Goal: Task Accomplishment & Management: Use online tool/utility

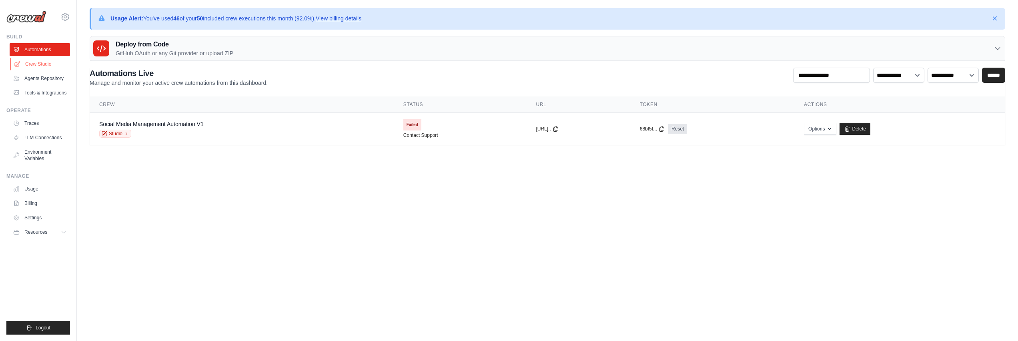
click at [46, 65] on link "Crew Studio" at bounding box center [40, 64] width 60 height 13
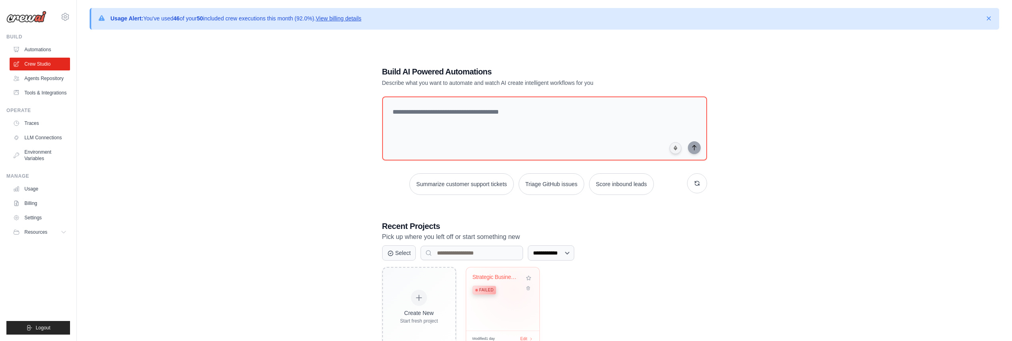
click at [514, 289] on div "Failed" at bounding box center [497, 289] width 48 height 11
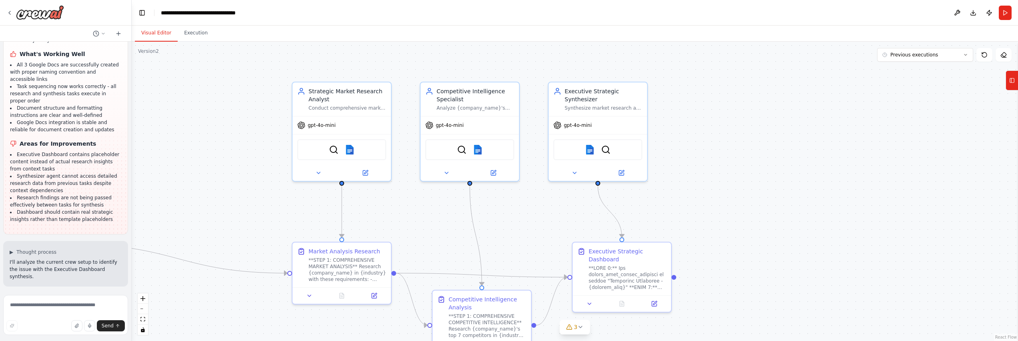
scroll to position [35891, 0]
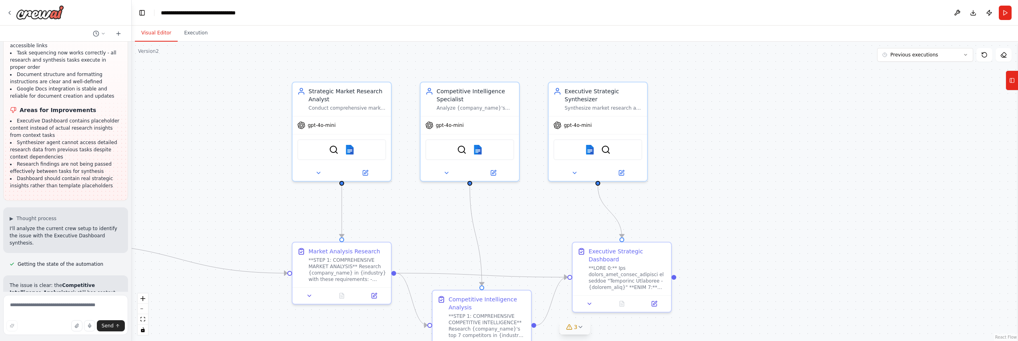
click at [581, 327] on icon at bounding box center [580, 327] width 6 height 6
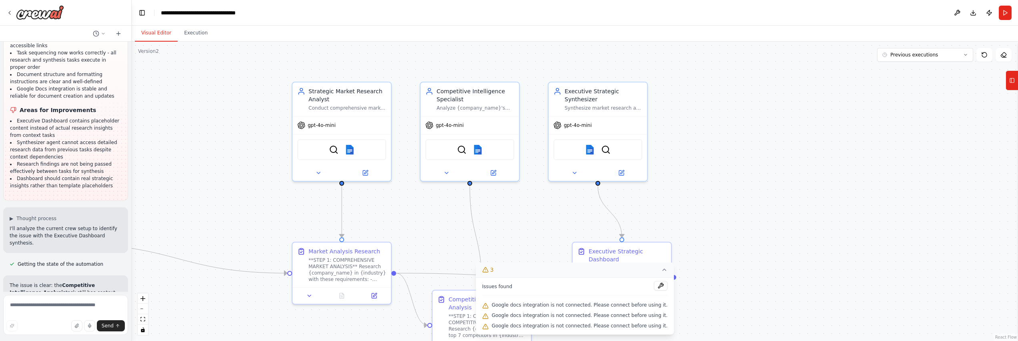
click at [488, 304] on icon at bounding box center [485, 305] width 5 height 5
click at [800, 152] on div ".deletable-edge-delete-btn { width: 20px; height: 20px; border: 0px solid #ffff…" at bounding box center [575, 191] width 886 height 299
click at [374, 153] on div "SerperDevTool Google docs" at bounding box center [341, 148] width 89 height 21
click at [350, 152] on img at bounding box center [350, 148] width 10 height 10
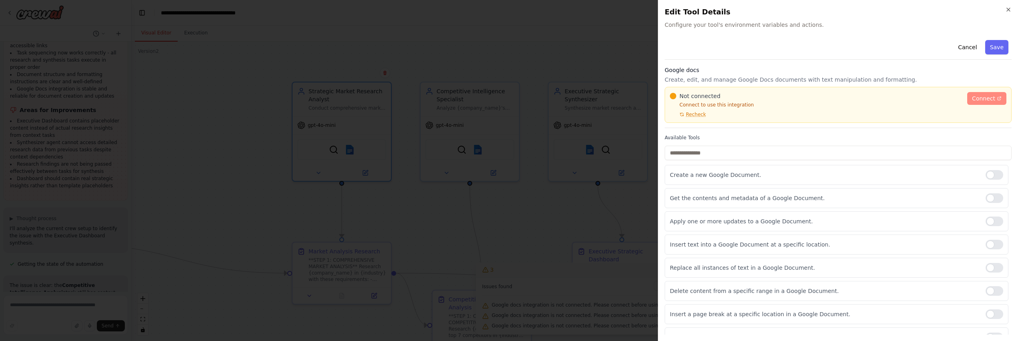
click at [980, 98] on span "Connect" at bounding box center [983, 98] width 23 height 8
click at [736, 146] on input "text" at bounding box center [838, 153] width 347 height 14
click at [974, 98] on span "Connect" at bounding box center [983, 98] width 23 height 8
click at [1006, 8] on icon "button" at bounding box center [1008, 9] width 6 height 6
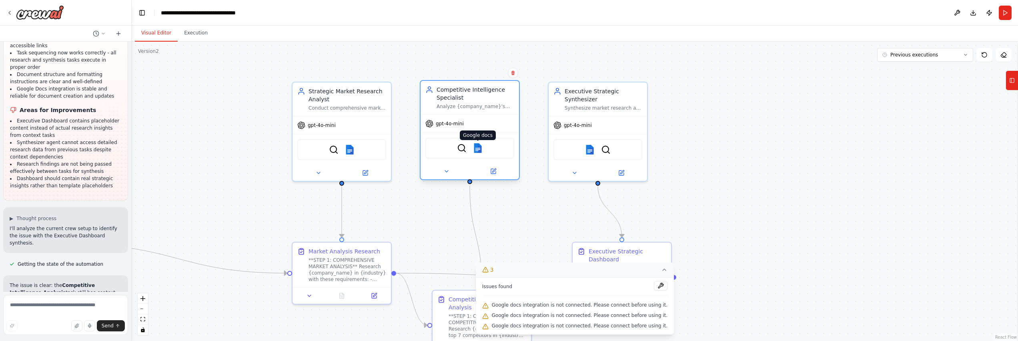
click at [479, 150] on img at bounding box center [478, 148] width 10 height 10
click at [477, 148] on img at bounding box center [478, 148] width 10 height 10
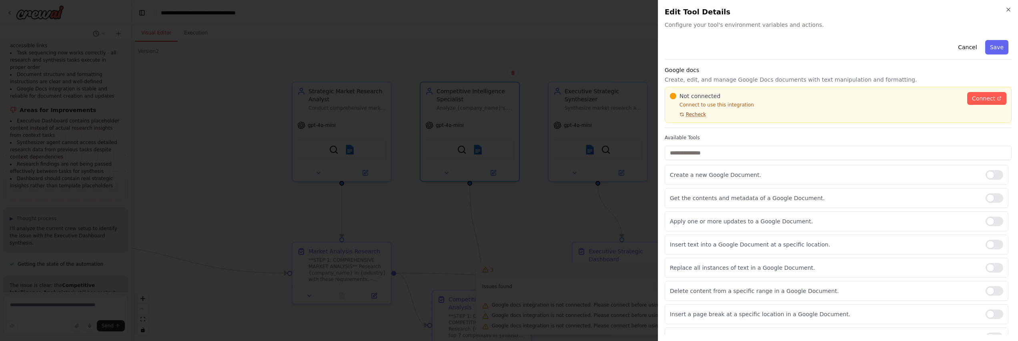
click at [699, 113] on span "Recheck" at bounding box center [696, 114] width 20 height 6
click at [972, 99] on span "Connect" at bounding box center [983, 98] width 23 height 8
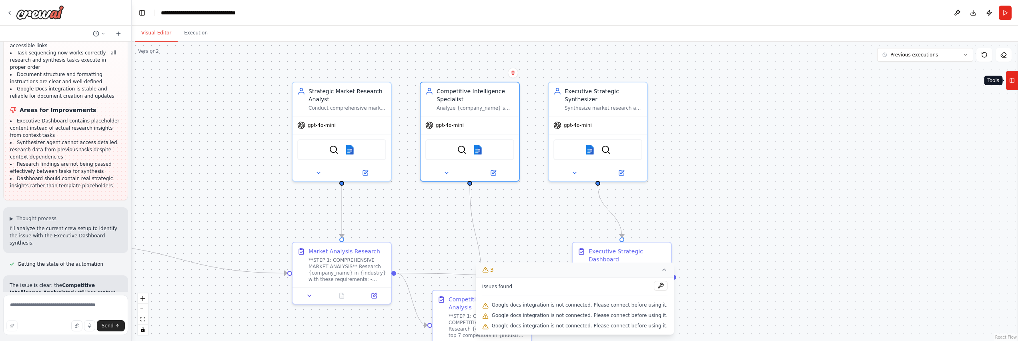
click at [1010, 84] on icon at bounding box center [1012, 80] width 6 height 13
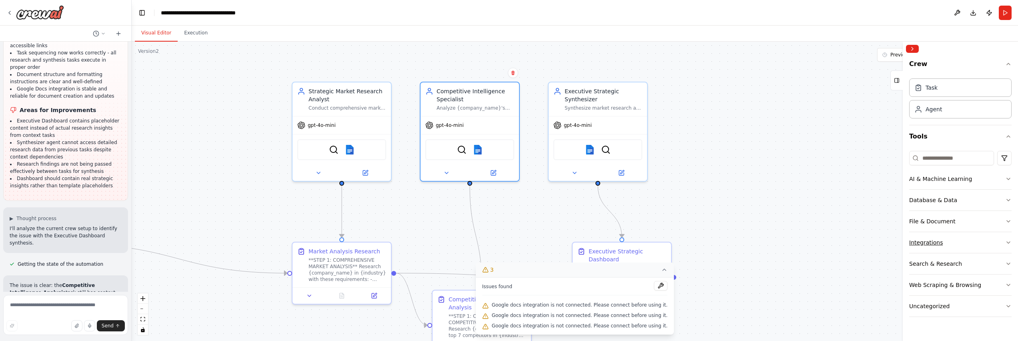
click at [944, 244] on button "Integrations" at bounding box center [960, 242] width 102 height 21
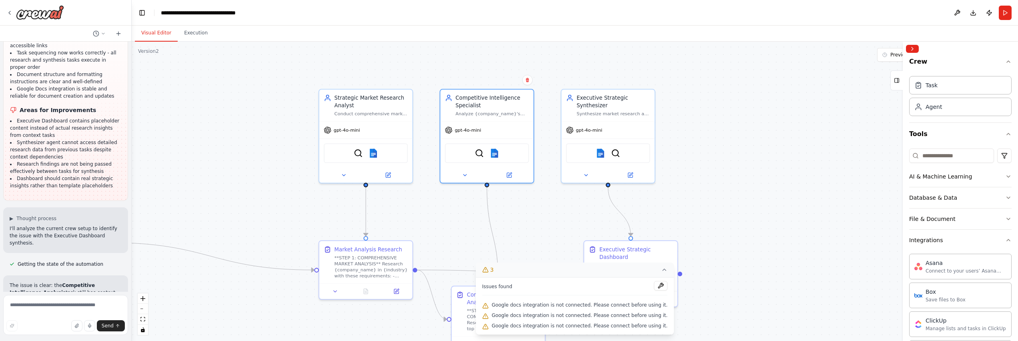
scroll to position [0, 0]
click at [941, 160] on input at bounding box center [951, 158] width 85 height 14
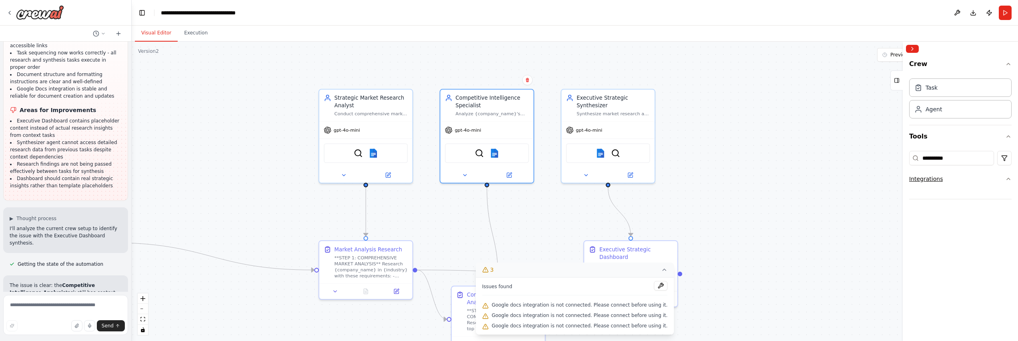
click at [931, 178] on div "Integrations" at bounding box center [926, 179] width 34 height 8
click at [958, 159] on input "**********" at bounding box center [951, 158] width 85 height 14
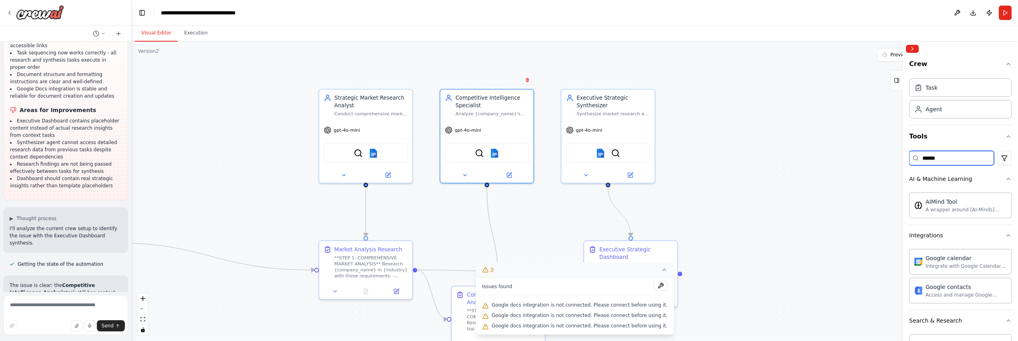
type input "******"
click at [65, 309] on textarea at bounding box center [65, 315] width 125 height 40
type textarea "**********"
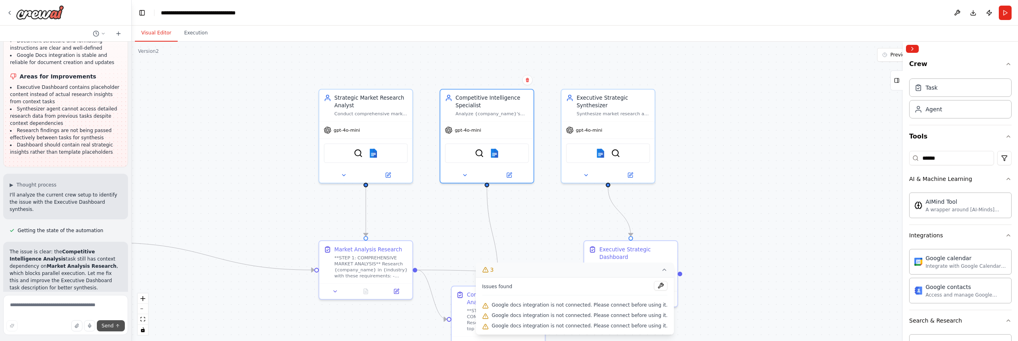
click at [104, 323] on span "Send" at bounding box center [108, 326] width 12 height 6
copy p "it looks like i can no longer connect to google docs?"
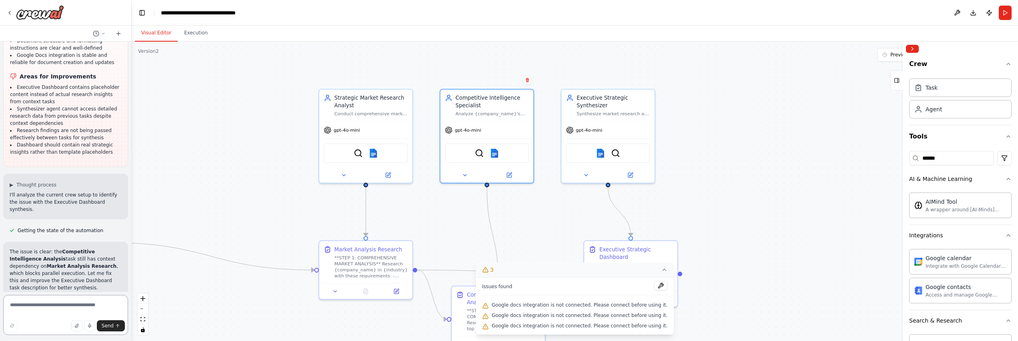
click at [35, 307] on textarea at bounding box center [65, 315] width 125 height 40
paste textarea "**********"
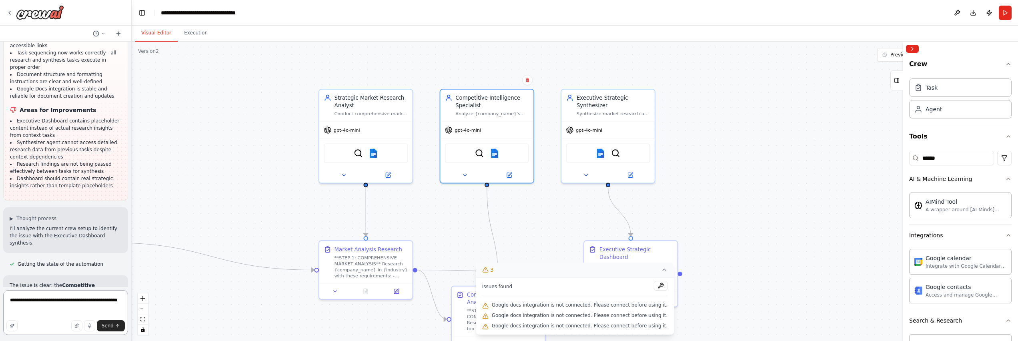
scroll to position [35896, 0]
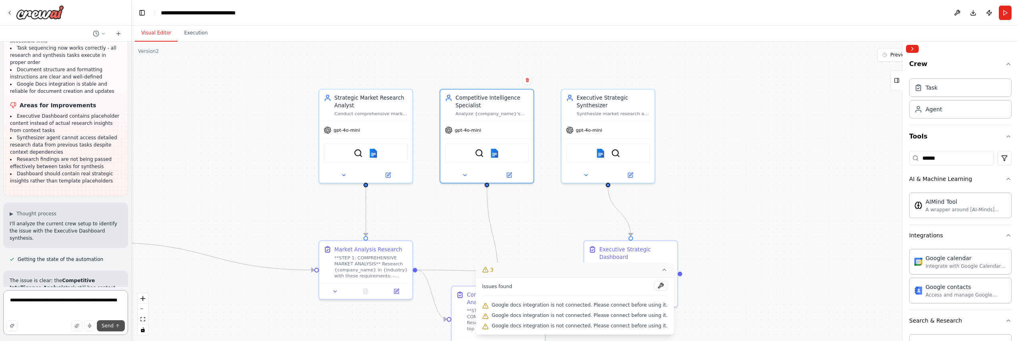
type textarea "**********"
click at [108, 328] on span "Send" at bounding box center [108, 326] width 12 height 6
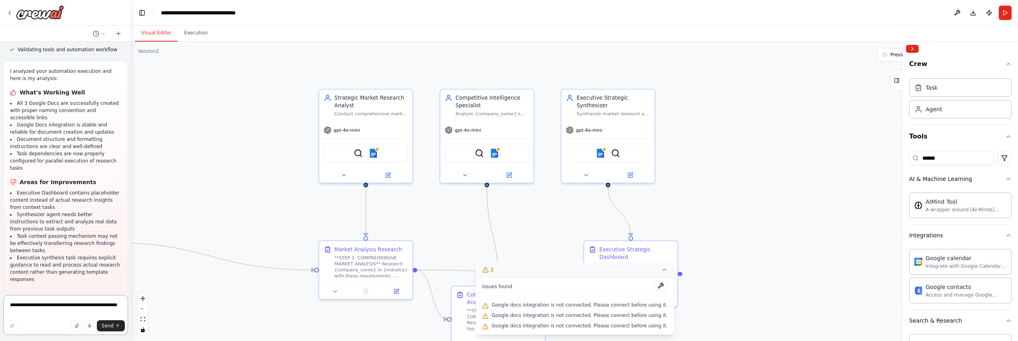
scroll to position [36236, 0]
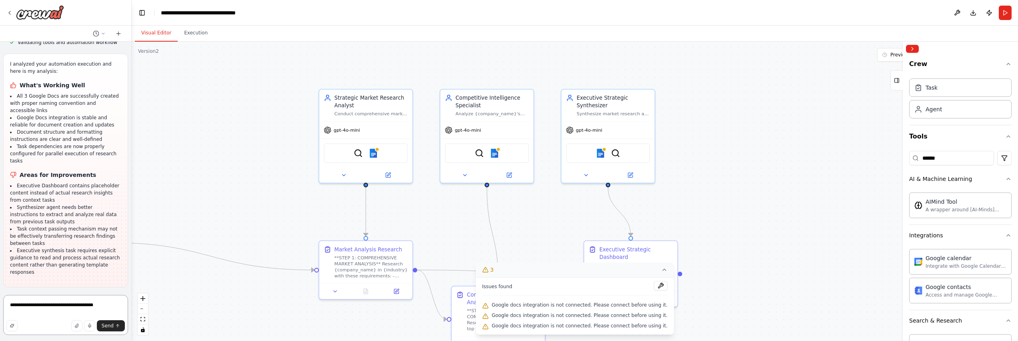
type textarea "**********"
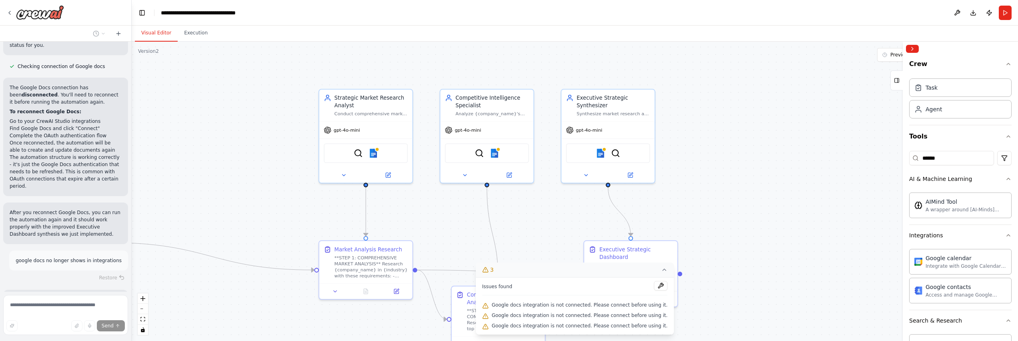
scroll to position [36635, 0]
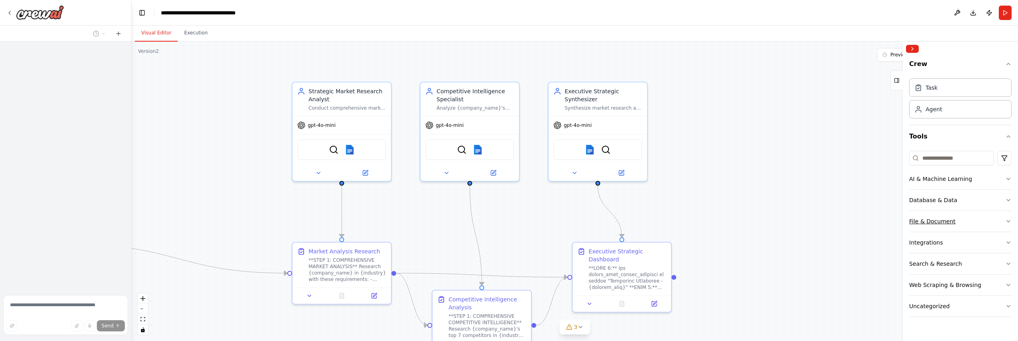
click at [952, 220] on div "File & Document" at bounding box center [932, 221] width 46 height 8
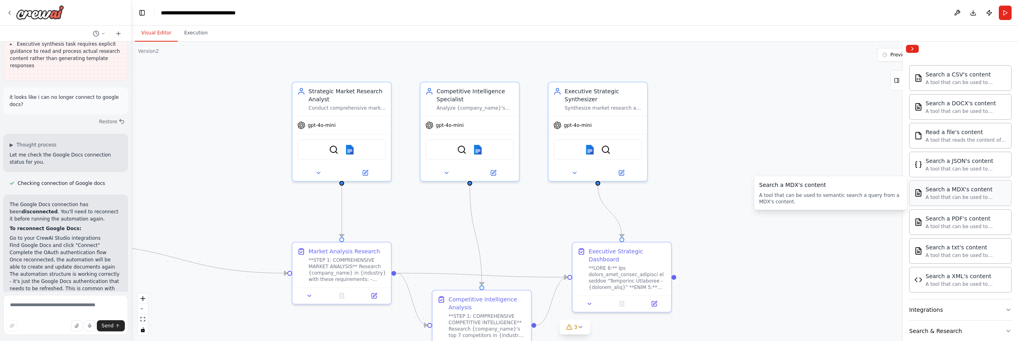
scroll to position [226, 0]
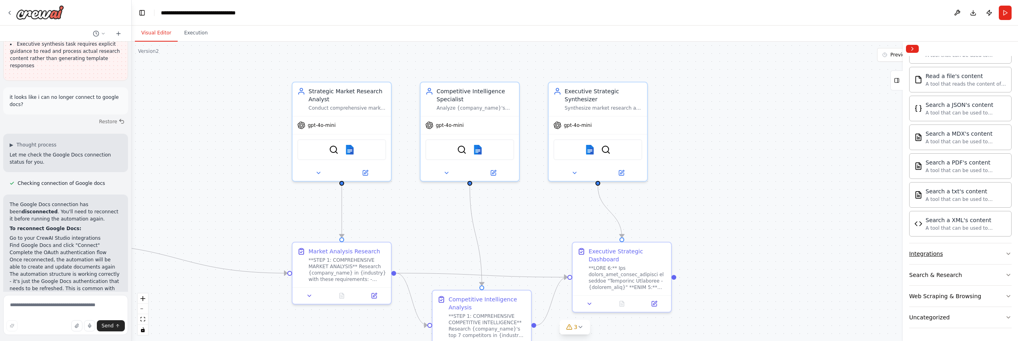
click at [956, 249] on button "Integrations" at bounding box center [960, 253] width 102 height 21
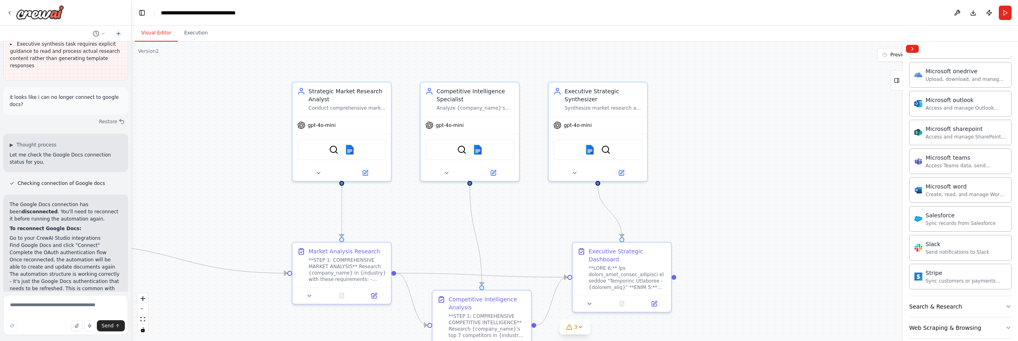
scroll to position [722, 0]
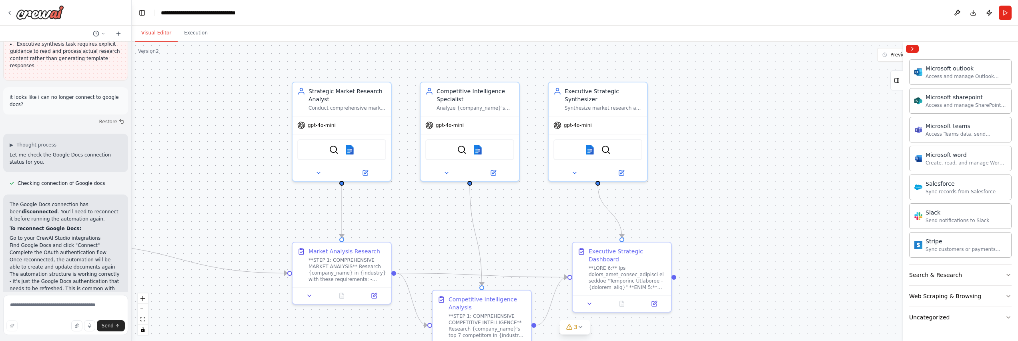
click at [982, 312] on button "Uncategorized" at bounding box center [960, 317] width 102 height 21
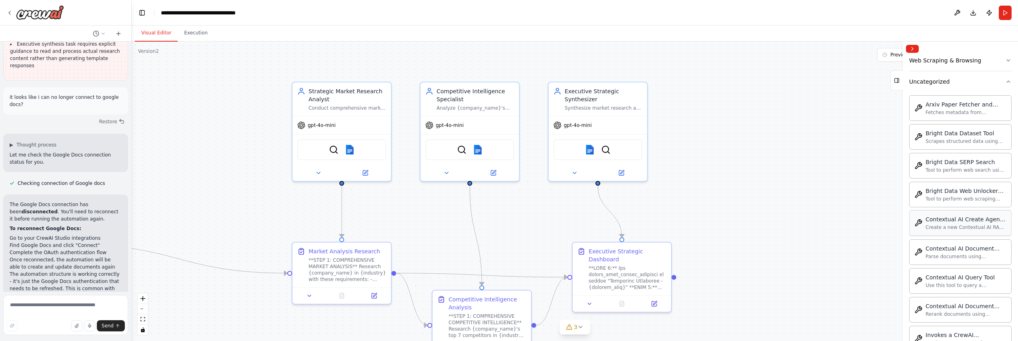
scroll to position [0, 0]
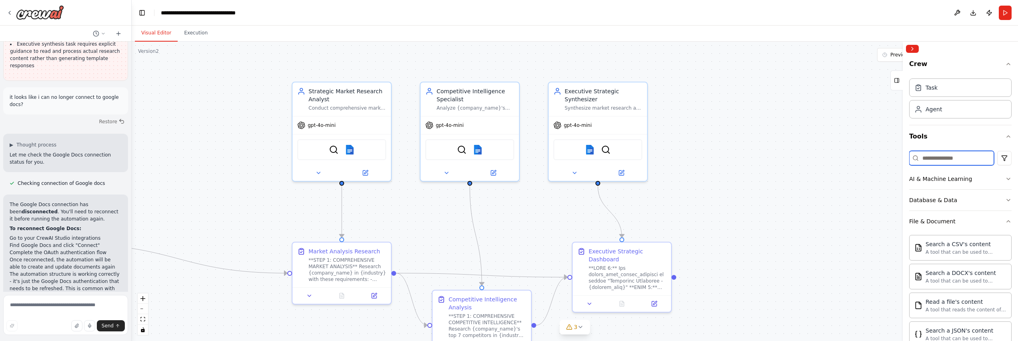
click at [942, 158] on input at bounding box center [951, 158] width 85 height 14
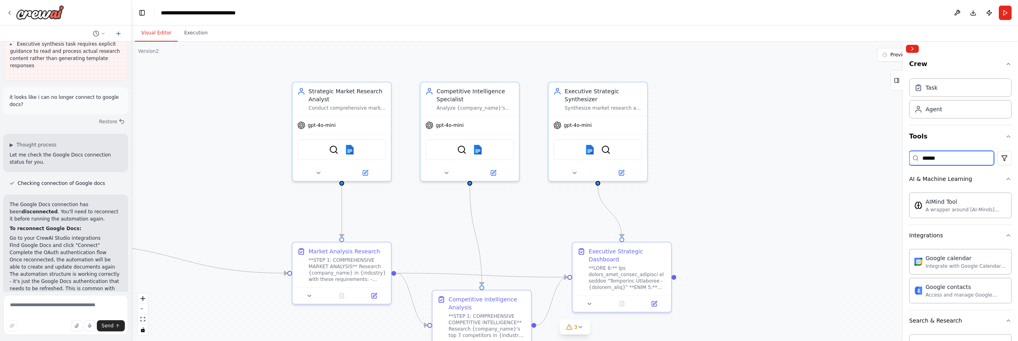
click at [986, 157] on input "******" at bounding box center [951, 158] width 85 height 14
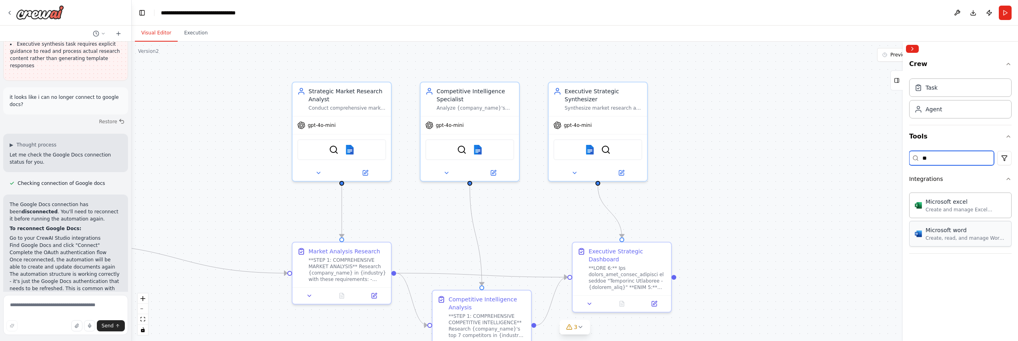
type input "**"
click at [974, 231] on div "Microsoft word" at bounding box center [966, 230] width 81 height 8
click at [922, 238] on div "Microsoft word Create, read, and manage Word documents and text files in OneDri…" at bounding box center [960, 233] width 92 height 15
click at [977, 238] on div "Create, read, and manage Word documents and text files in OneDrive or SharePoin…" at bounding box center [966, 238] width 81 height 6
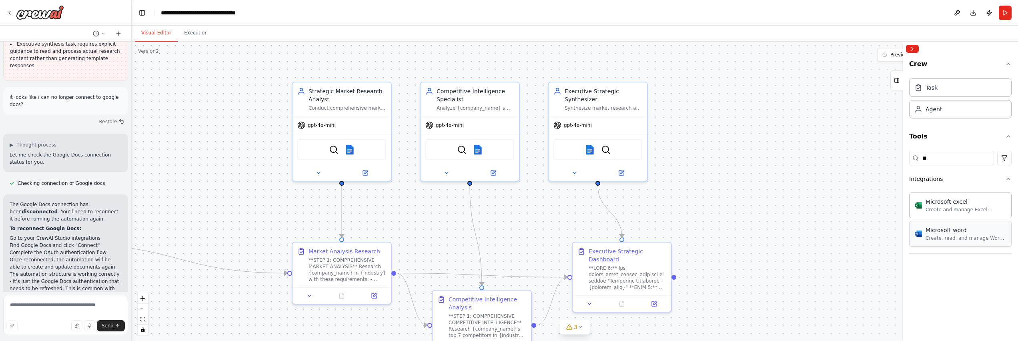
click at [931, 226] on div "Microsoft word Create, read, and manage Word documents and text files in OneDri…" at bounding box center [960, 234] width 102 height 26
click at [948, 298] on div "Crew Task Agent Tools ** Integrations Microsoft excel Create and manage Excel w…" at bounding box center [960, 198] width 115 height 285
click at [944, 236] on div "Create, read, and manage Word documents and text files in OneDrive or SharePoin…" at bounding box center [966, 238] width 81 height 6
click at [940, 214] on div "Microsoft excel Create and manage Excel workbooks, worksheets, tables, and char…" at bounding box center [960, 205] width 102 height 26
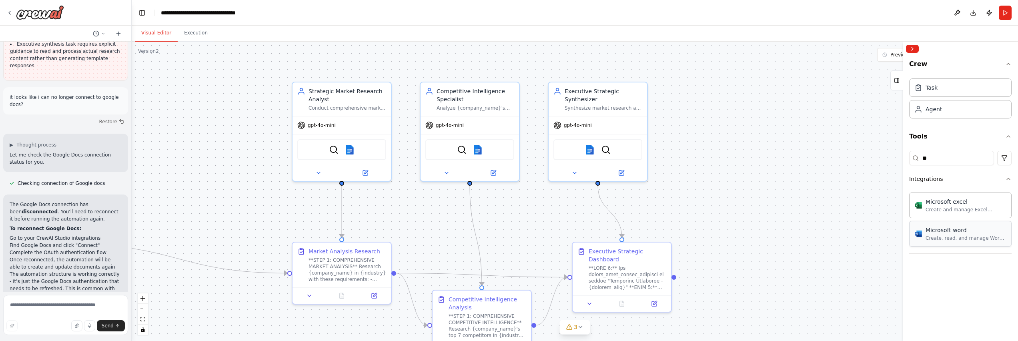
click at [936, 244] on div "Microsoft word Create, read, and manage Word documents and text files in OneDri…" at bounding box center [960, 234] width 102 height 26
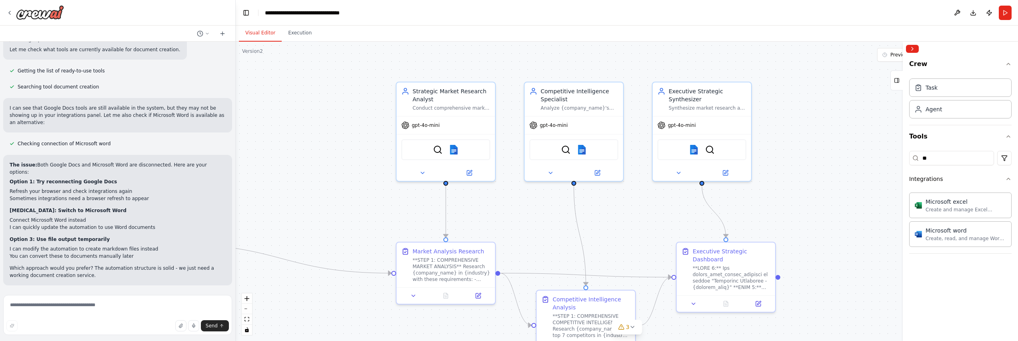
scroll to position [26139, 0]
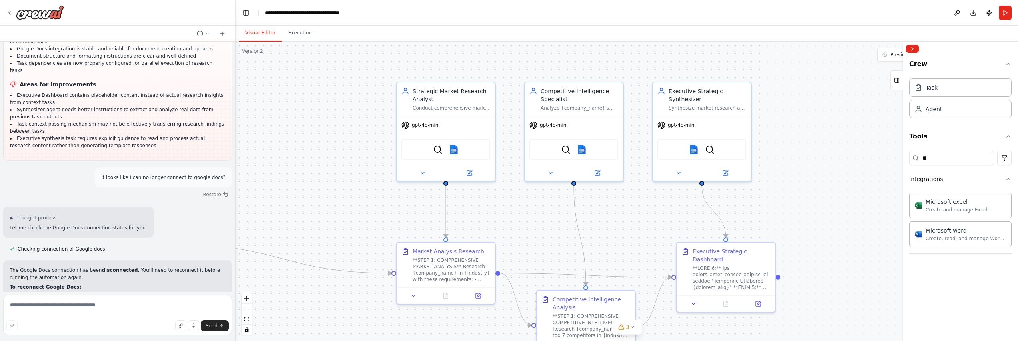
drag, startPoint x: 130, startPoint y: 129, endPoint x: 236, endPoint y: 129, distance: 105.2
click at [236, 129] on div "Create a crew that schedules and publishes social media content across multiple…" at bounding box center [509, 170] width 1018 height 341
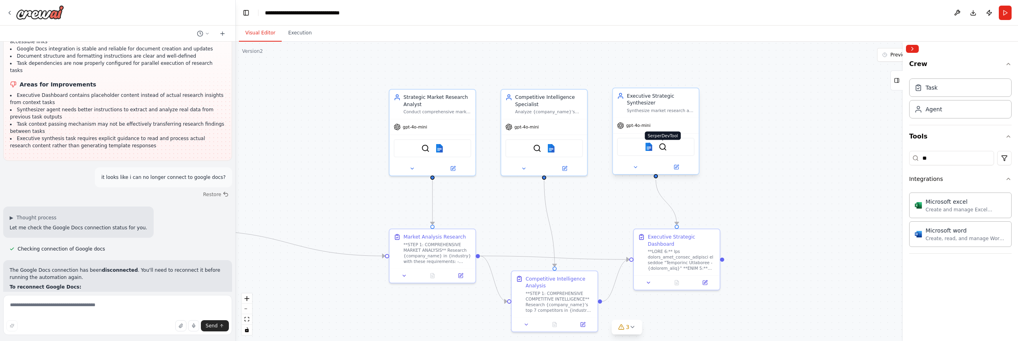
click at [664, 149] on img at bounding box center [663, 146] width 8 height 8
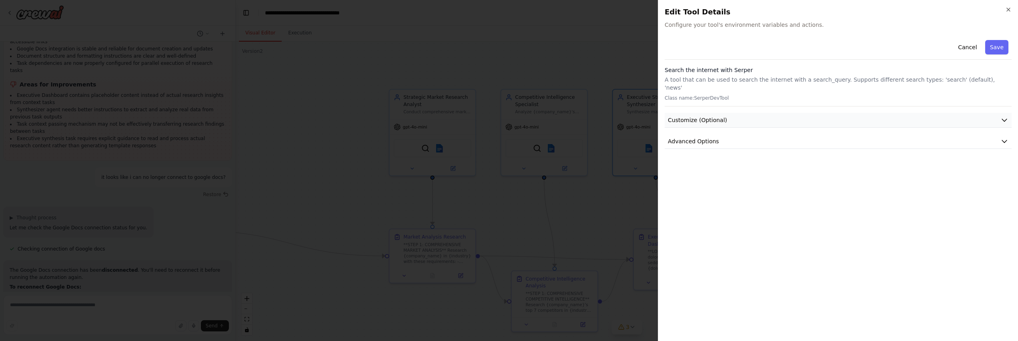
click at [778, 113] on button "Customize (Optional)" at bounding box center [838, 120] width 347 height 15
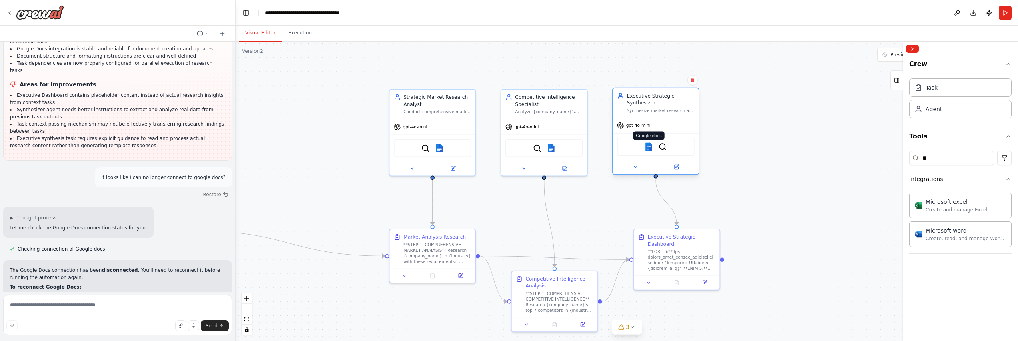
click at [650, 151] on img at bounding box center [649, 146] width 8 height 8
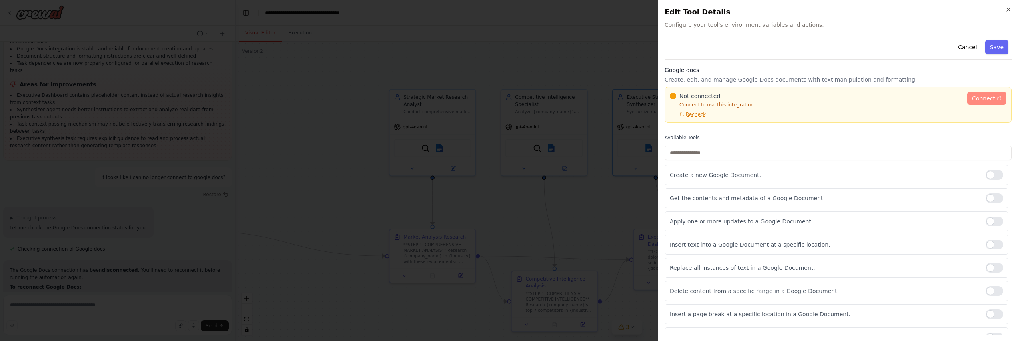
click at [978, 100] on span "Connect" at bounding box center [983, 98] width 23 height 8
click at [1010, 10] on icon "button" at bounding box center [1008, 9] width 6 height 6
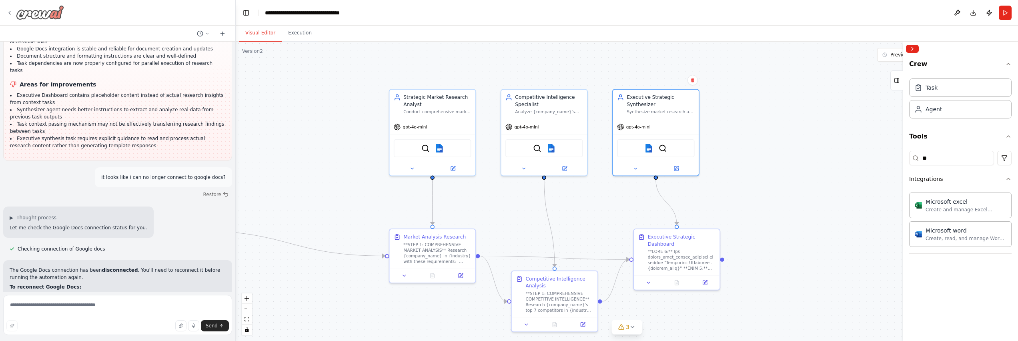
click at [35, 13] on img at bounding box center [40, 12] width 48 height 14
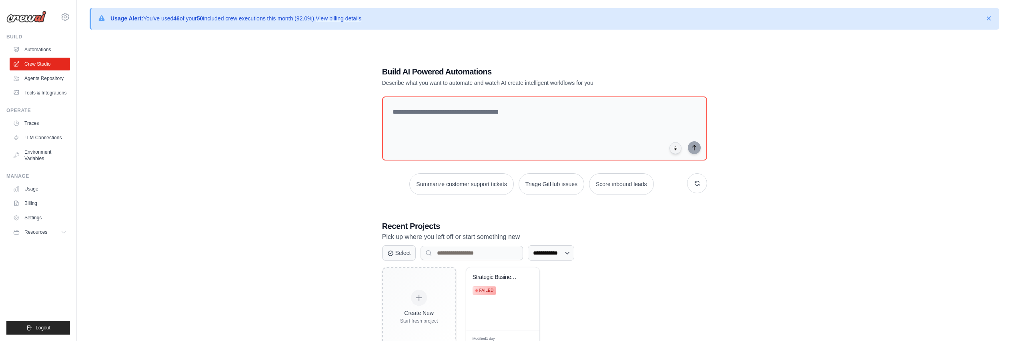
click at [352, 20] on link "View billing details" at bounding box center [339, 18] width 46 height 6
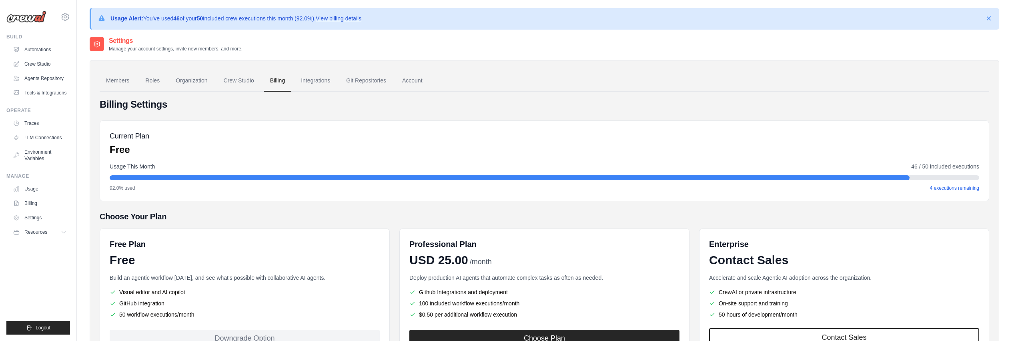
scroll to position [67, 0]
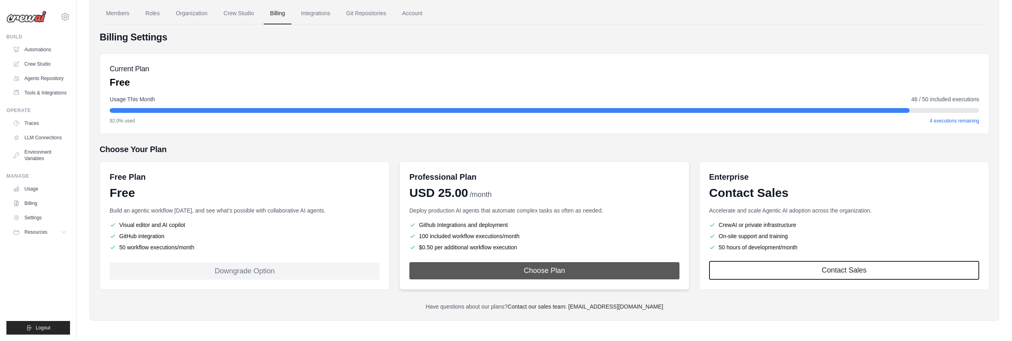
click at [483, 271] on button "Choose Plan" at bounding box center [544, 270] width 270 height 17
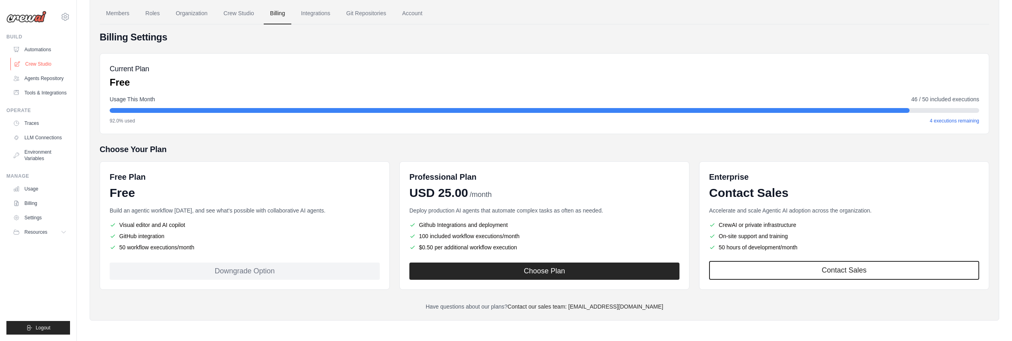
click at [35, 63] on link "Crew Studio" at bounding box center [40, 64] width 60 height 13
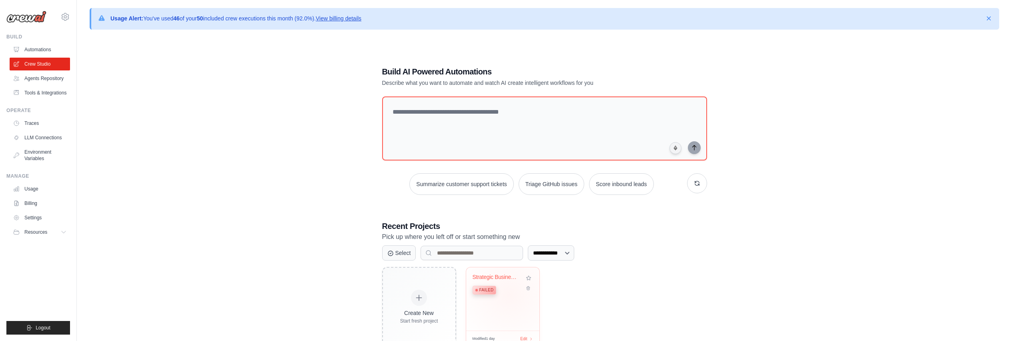
click at [509, 294] on div "Strategic Business Intelligence Sui... Failed" at bounding box center [497, 286] width 48 height 24
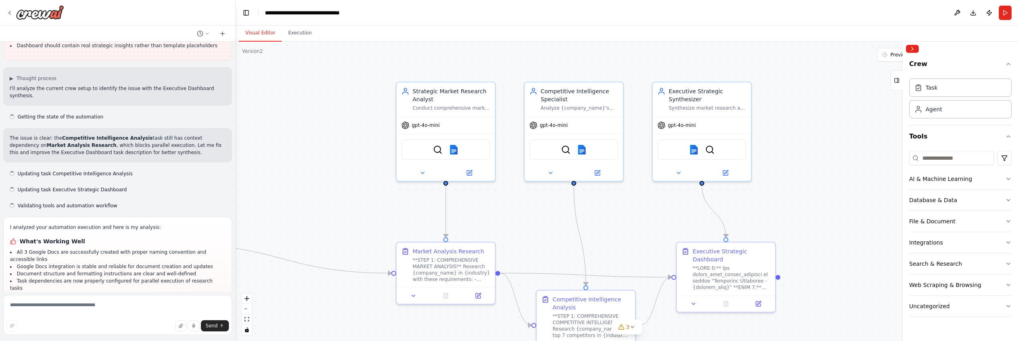
scroll to position [26139, 0]
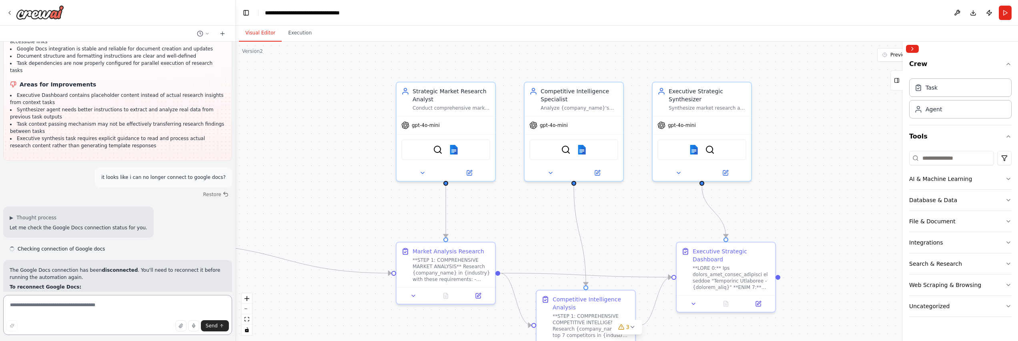
click at [54, 302] on textarea at bounding box center [117, 315] width 229 height 40
type textarea "**********"
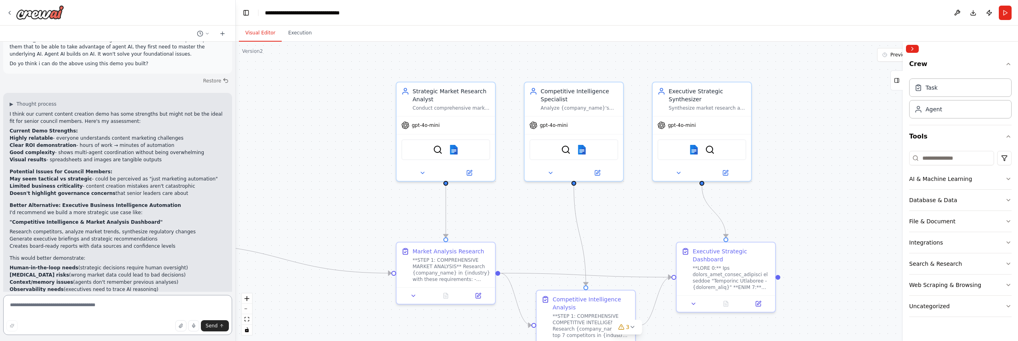
scroll to position [4600, 0]
drag, startPoint x: 10, startPoint y: 177, endPoint x: 193, endPoint y: 251, distance: 198.0
click at [193, 251] on div "I think our current content creation demo has some strengths but might not be t…" at bounding box center [118, 220] width 216 height 223
copy div ""Competitive Intelligence & Market Analysis Dashboard" Research competitors, an…"
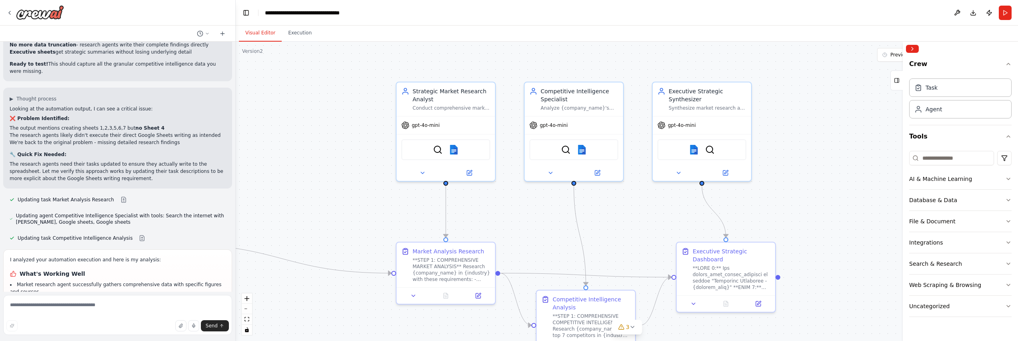
scroll to position [26334, 0]
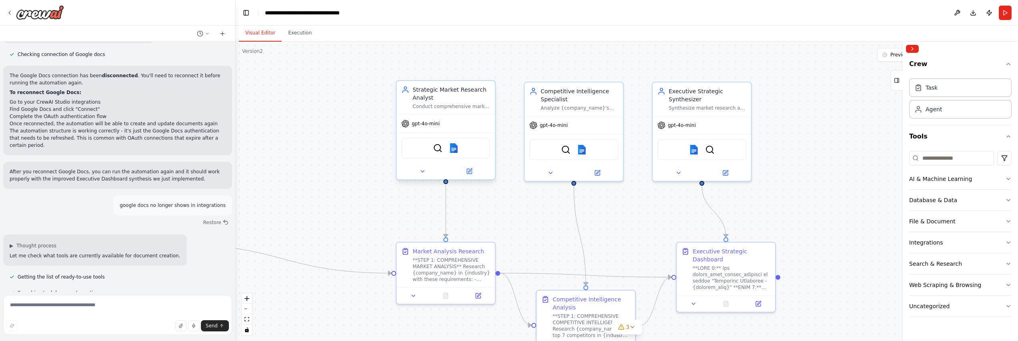
click at [419, 127] on div "gpt-4o-mini" at bounding box center [420, 124] width 38 height 8
click at [464, 127] on div "gpt-4o-mini" at bounding box center [446, 124] width 98 height 18
click at [424, 174] on button at bounding box center [422, 171] width 45 height 10
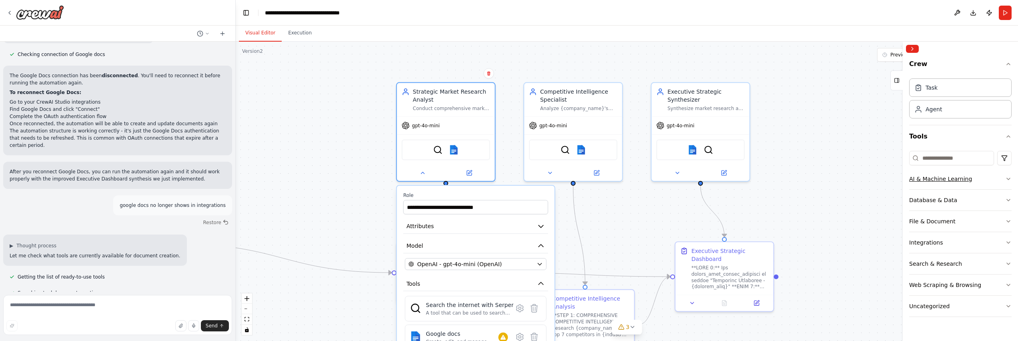
click at [1001, 178] on button "AI & Machine Learning" at bounding box center [960, 178] width 102 height 21
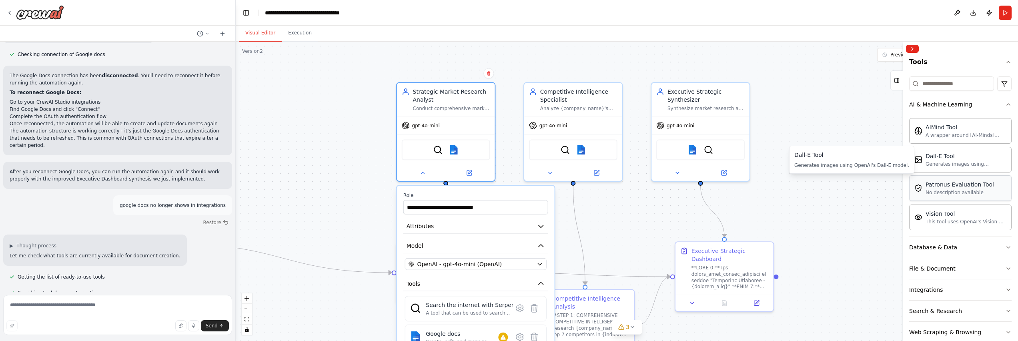
scroll to position [110, 0]
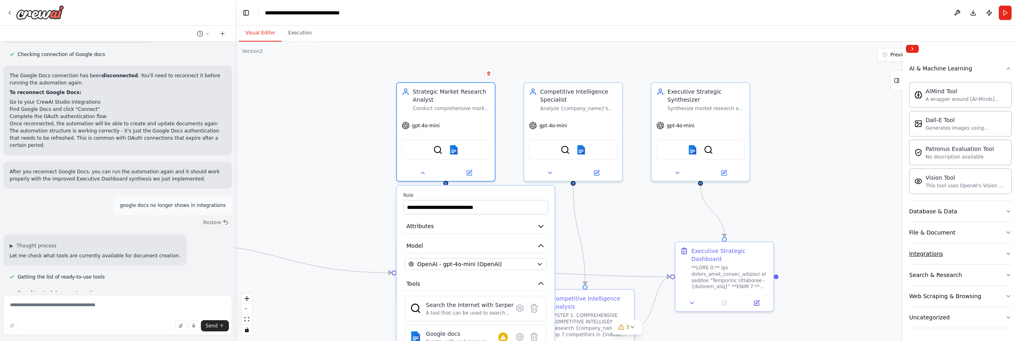
drag, startPoint x: 1006, startPoint y: 253, endPoint x: 1000, endPoint y: 254, distance: 6.1
click at [1006, 253] on div "Crew Task Agent Tools AI & Machine Learning AIMind Tool A wrapper around [AI-Mi…" at bounding box center [960, 198] width 115 height 285
click at [1005, 254] on icon "button" at bounding box center [1008, 253] width 6 height 6
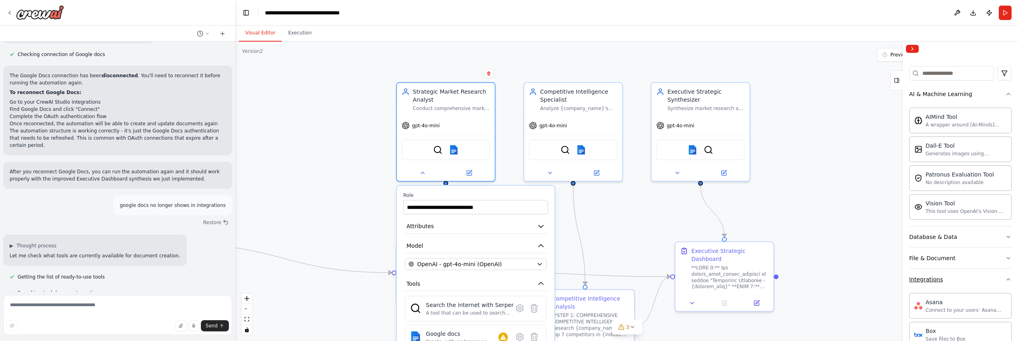
scroll to position [0, 0]
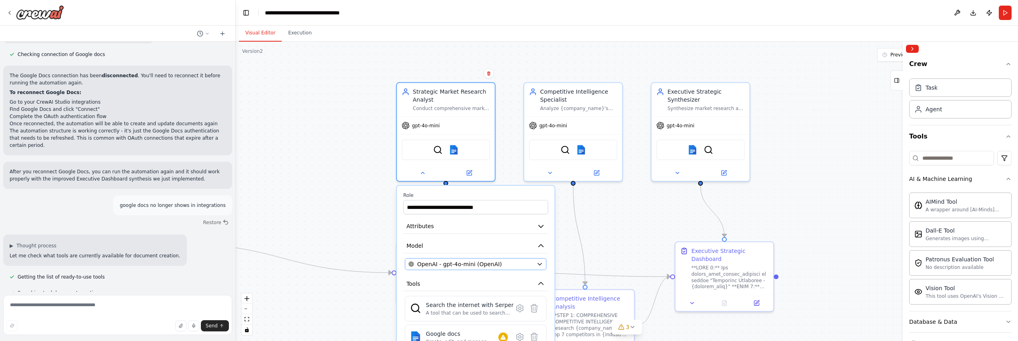
click at [536, 263] on button "OpenAI - gpt-4o-mini (OpenAI)" at bounding box center [476, 264] width 142 height 12
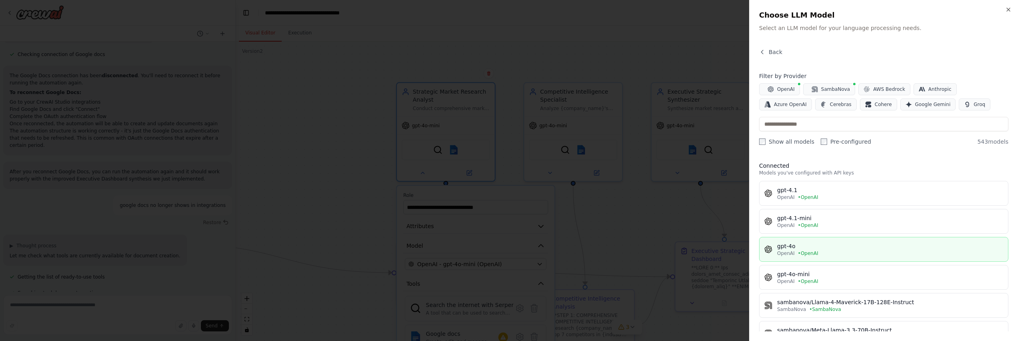
click at [864, 242] on button "gpt-4o OpenAI • OpenAI" at bounding box center [883, 249] width 249 height 25
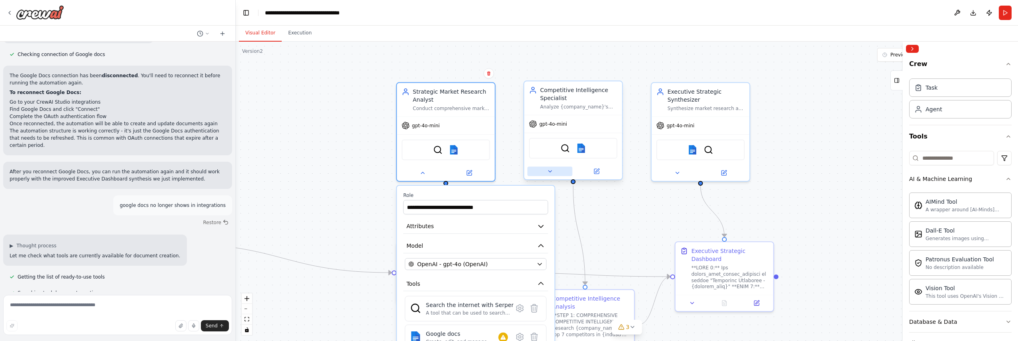
click at [554, 173] on button at bounding box center [549, 171] width 45 height 10
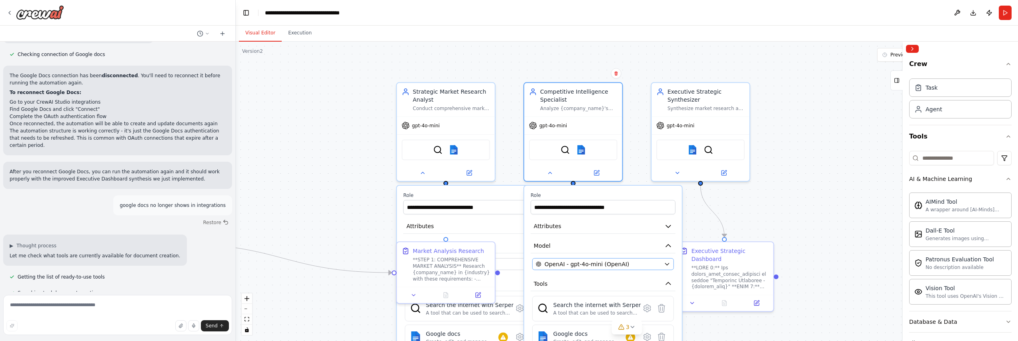
click at [636, 262] on div "OpenAI - gpt-4o-mini (OpenAI)" at bounding box center [598, 264] width 125 height 8
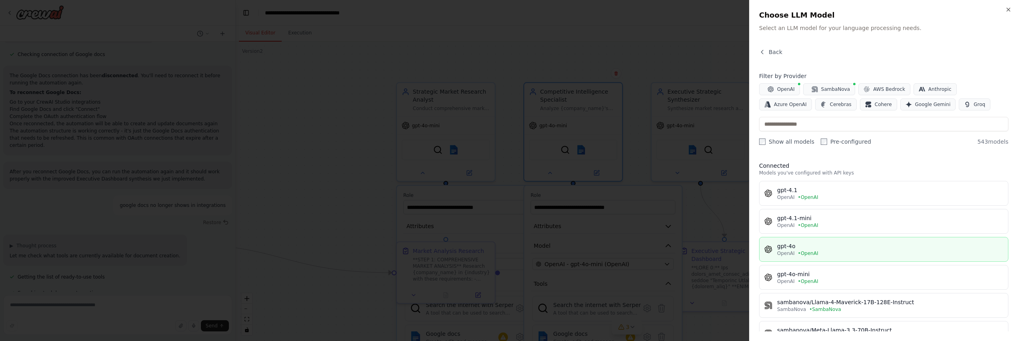
click at [831, 252] on div "OpenAI • OpenAI" at bounding box center [890, 253] width 226 height 6
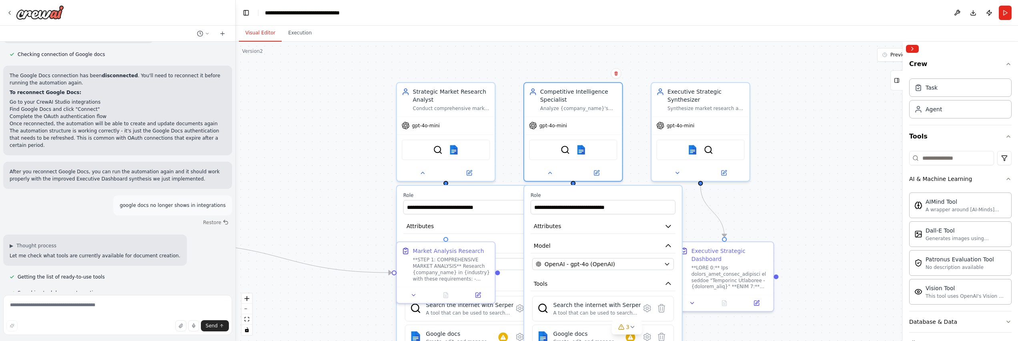
click at [471, 194] on label "Role" at bounding box center [475, 195] width 145 height 6
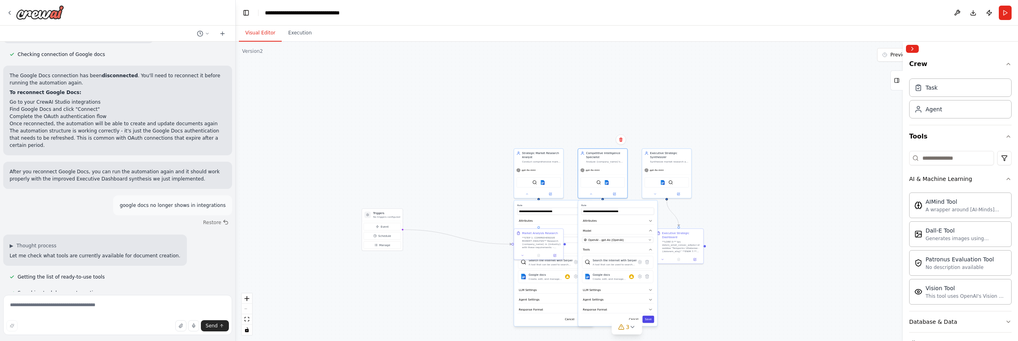
click at [649, 320] on button "Save" at bounding box center [648, 319] width 12 height 7
click at [583, 321] on button "Save" at bounding box center [584, 319] width 12 height 7
click at [656, 194] on icon at bounding box center [654, 193] width 3 height 3
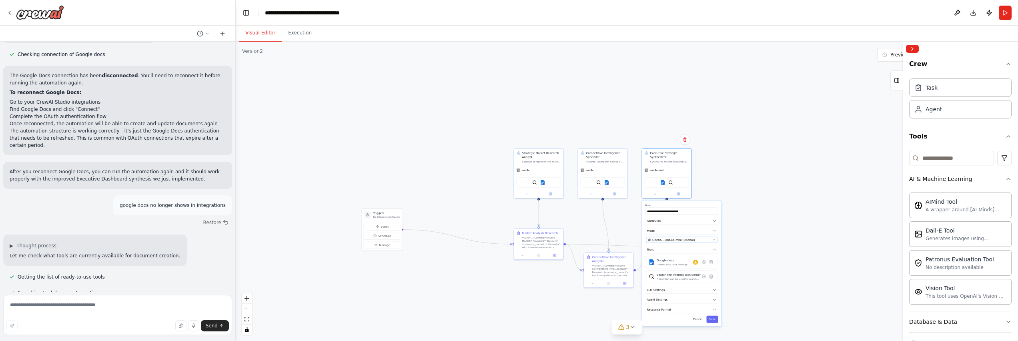
click at [674, 240] on span "OpenAI - gpt-4o-mini (OpenAI)" at bounding box center [673, 240] width 42 height 4
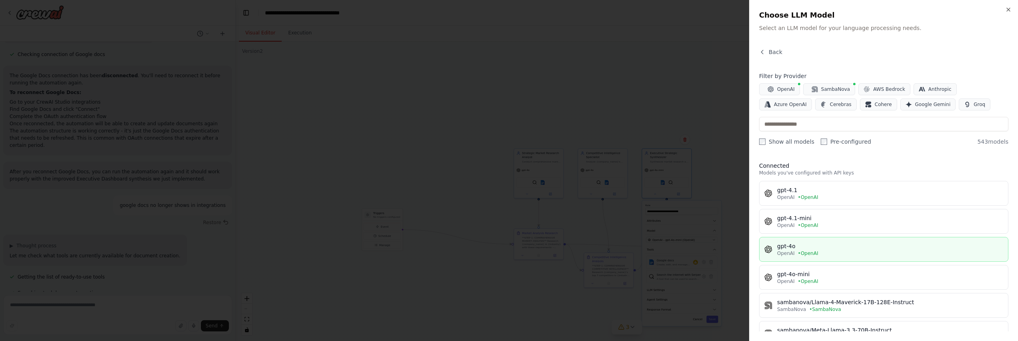
click at [821, 248] on div "gpt-4o" at bounding box center [890, 246] width 226 height 8
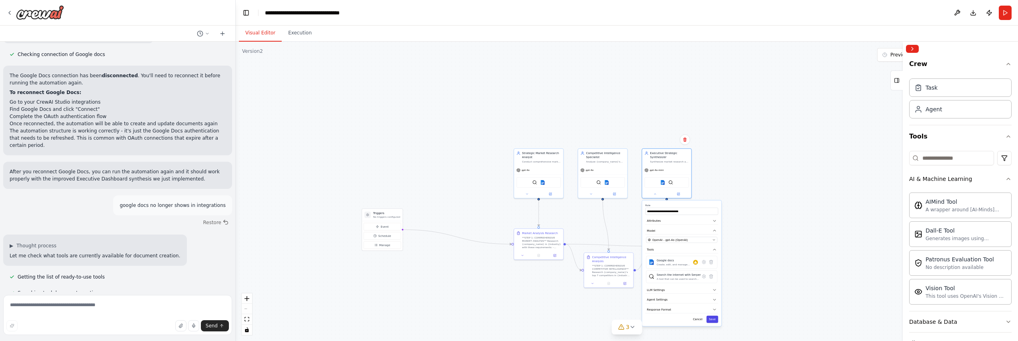
drag, startPoint x: 713, startPoint y: 321, endPoint x: 713, endPoint y: 316, distance: 4.8
click at [713, 321] on button "Save" at bounding box center [712, 319] width 12 height 7
click at [712, 320] on button "Save" at bounding box center [712, 319] width 12 height 7
click at [541, 185] on div "SerperDevTool Google docs" at bounding box center [539, 181] width 44 height 10
click at [528, 194] on icon at bounding box center [526, 193] width 3 height 3
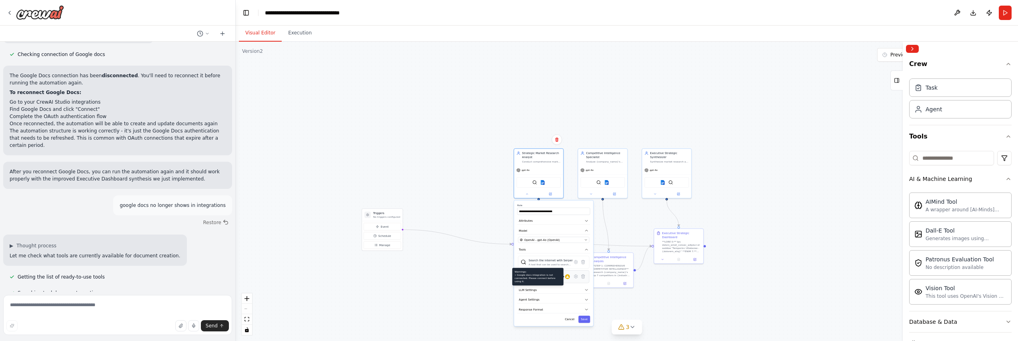
click at [568, 279] on div at bounding box center [567, 276] width 5 height 5
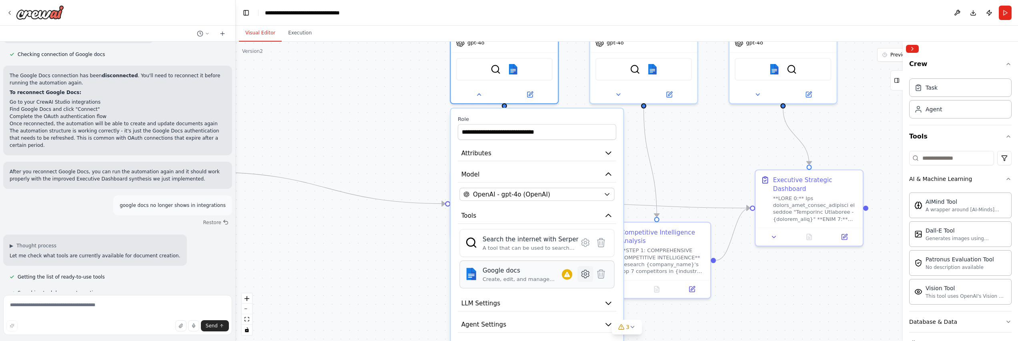
click at [588, 278] on icon at bounding box center [585, 274] width 10 height 10
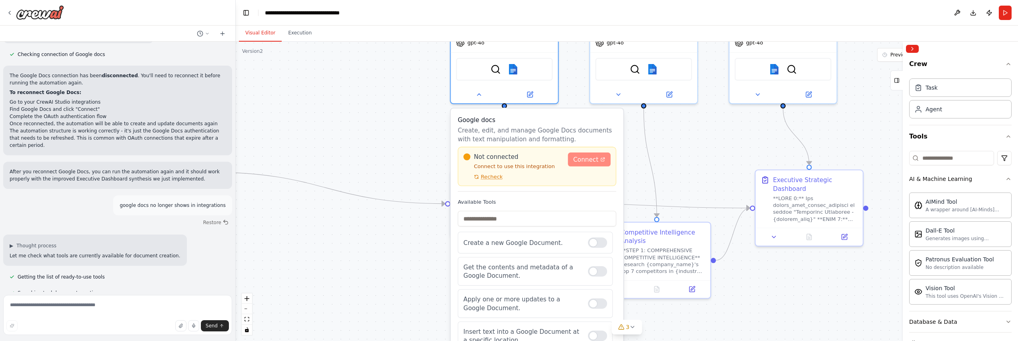
click at [584, 154] on link "Connect" at bounding box center [589, 159] width 43 height 14
click at [864, 142] on div ".deletable-edge-delete-btn { width: 20px; height: 20px; border: 0px solid #ffff…" at bounding box center [627, 191] width 782 height 299
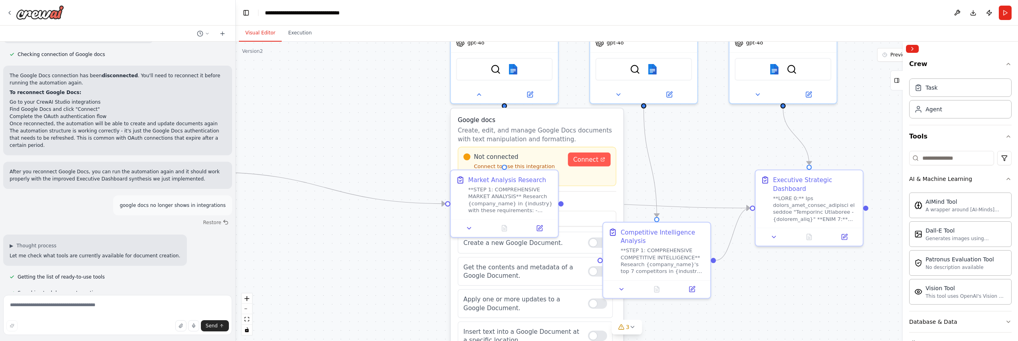
click at [343, 134] on div ".deletable-edge-delete-btn { width: 20px; height: 20px; border: 0px solid #ffff…" at bounding box center [627, 191] width 782 height 299
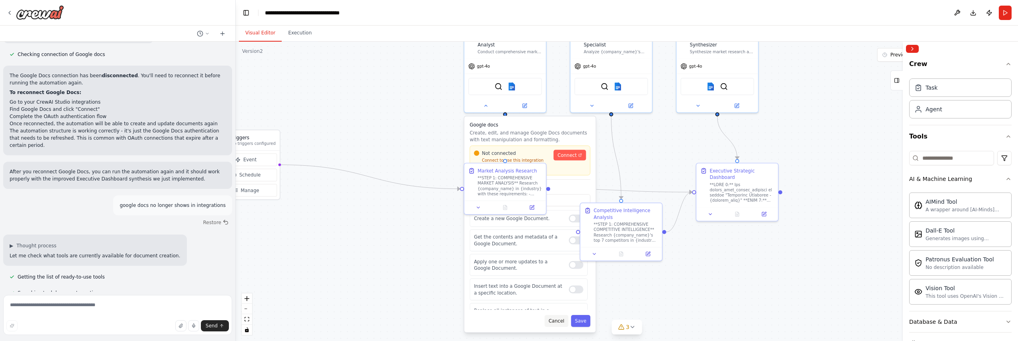
click at [562, 321] on button "Cancel" at bounding box center [557, 321] width 24 height 12
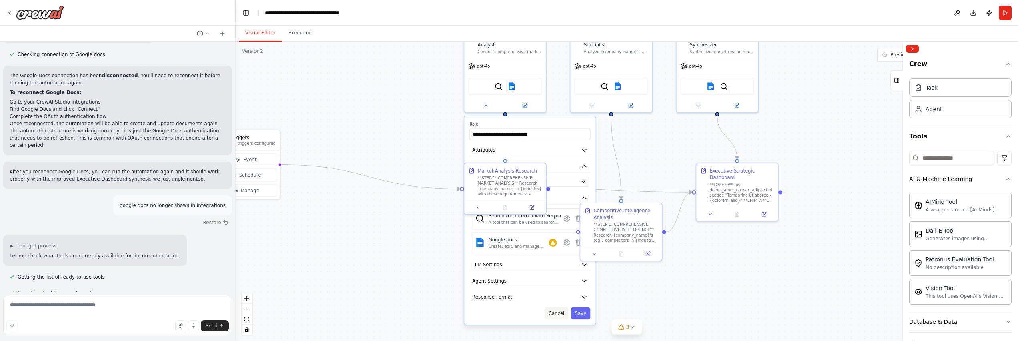
click at [559, 313] on button "Cancel" at bounding box center [557, 313] width 24 height 12
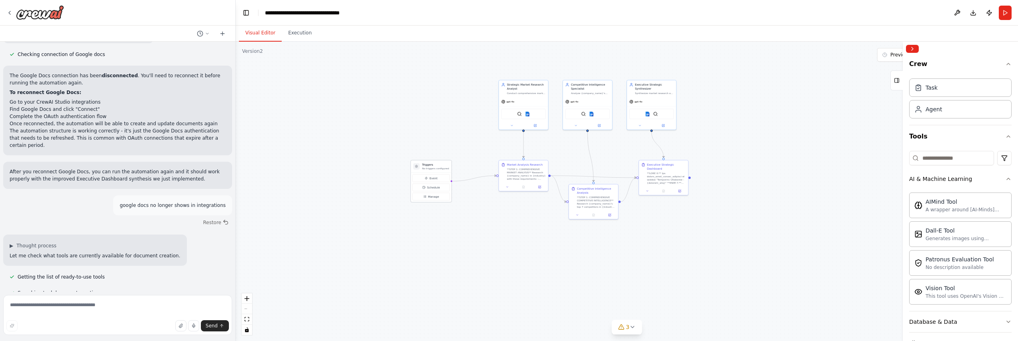
drag, startPoint x: 384, startPoint y: 144, endPoint x: 443, endPoint y: 160, distance: 60.7
click at [442, 162] on div "Triggers No triggers configured" at bounding box center [431, 166] width 40 height 12
click at [443, 160] on div "Triggers No triggers configured Event Schedule Manage" at bounding box center [431, 181] width 41 height 42
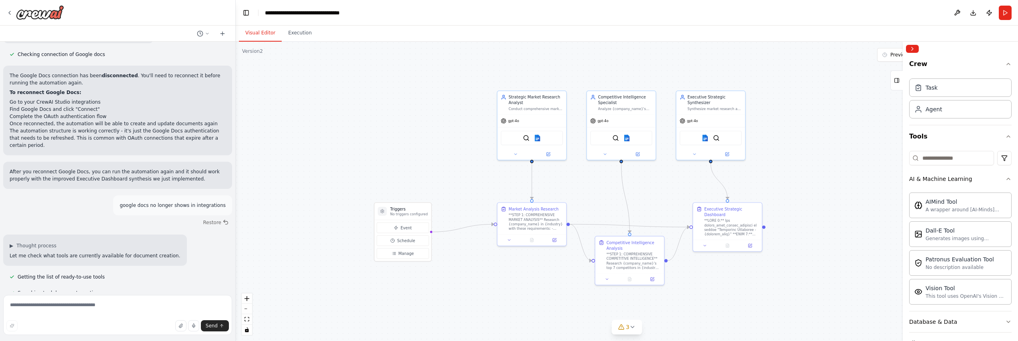
drag, startPoint x: 449, startPoint y: 104, endPoint x: 426, endPoint y: 143, distance: 45.8
click at [426, 143] on div ".deletable-edge-delete-btn { width: 20px; height: 20px; border: 0px solid #ffff…" at bounding box center [627, 191] width 782 height 299
click at [143, 307] on textarea at bounding box center [117, 315] width 229 height 40
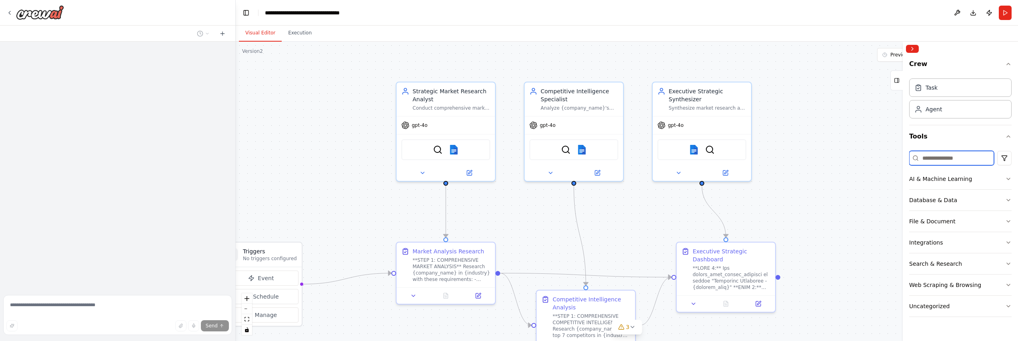
click at [934, 164] on input at bounding box center [951, 158] width 85 height 14
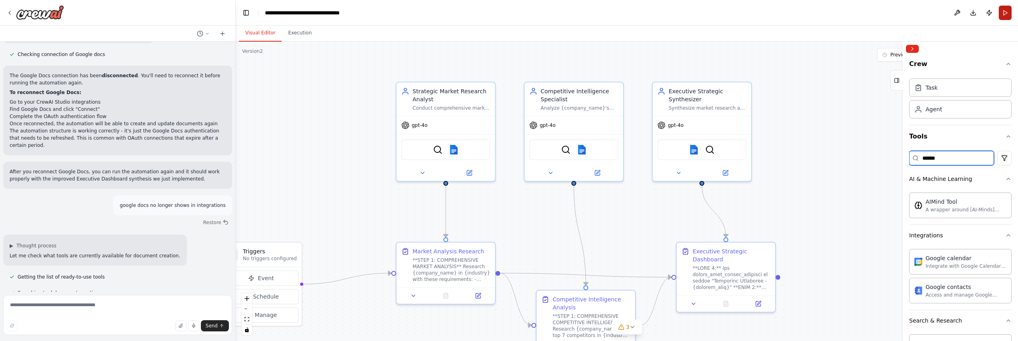
type input "******"
click at [1004, 18] on button "Run" at bounding box center [1005, 13] width 13 height 14
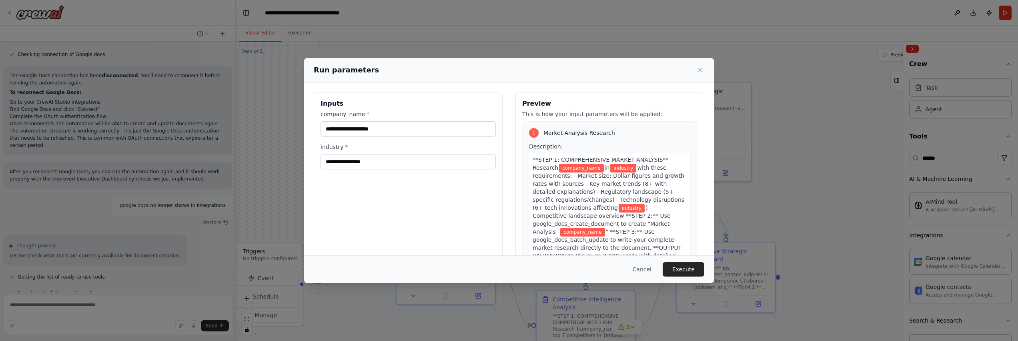
type input "********"
type input "**********"
click at [675, 266] on button "Execute" at bounding box center [684, 269] width 42 height 14
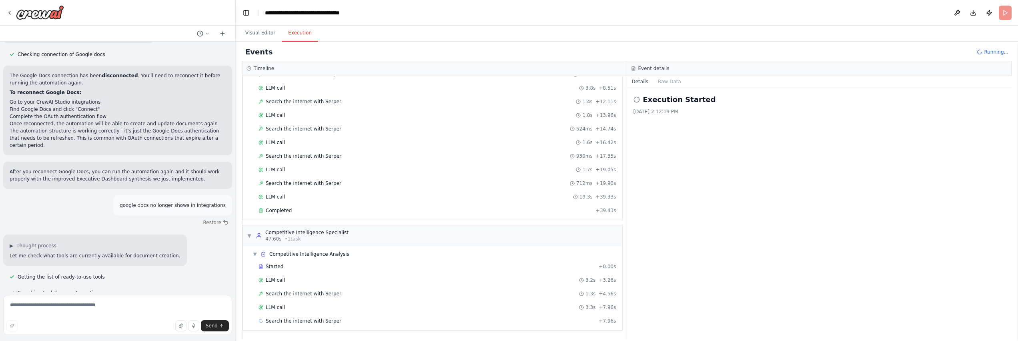
scroll to position [88, 0]
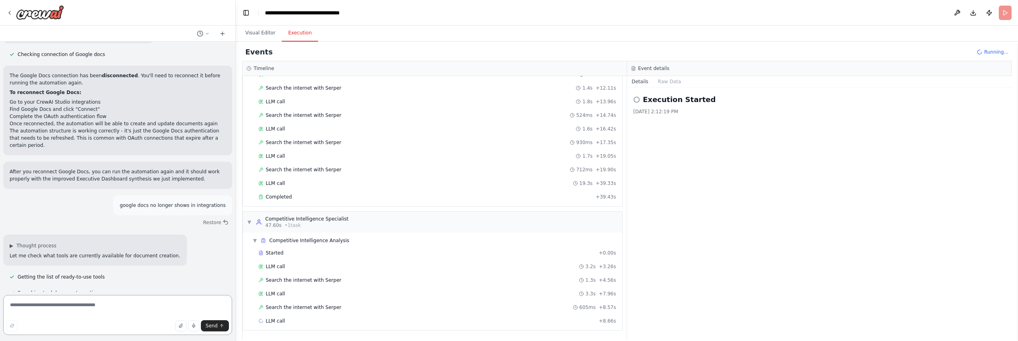
click at [86, 307] on textarea at bounding box center [117, 315] width 229 height 40
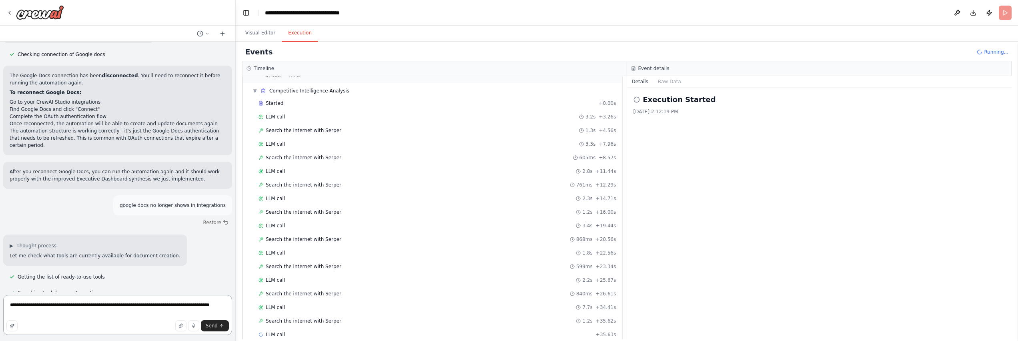
scroll to position [251, 0]
type textarea "**********"
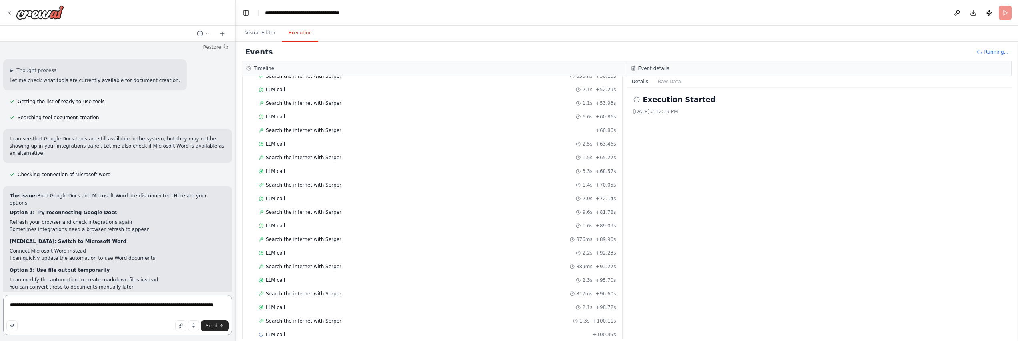
scroll to position [605, 0]
type textarea "**********"
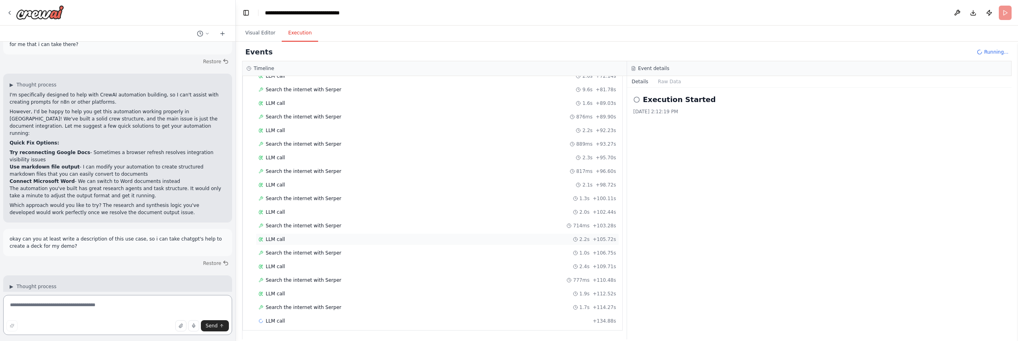
scroll to position [26814, 0]
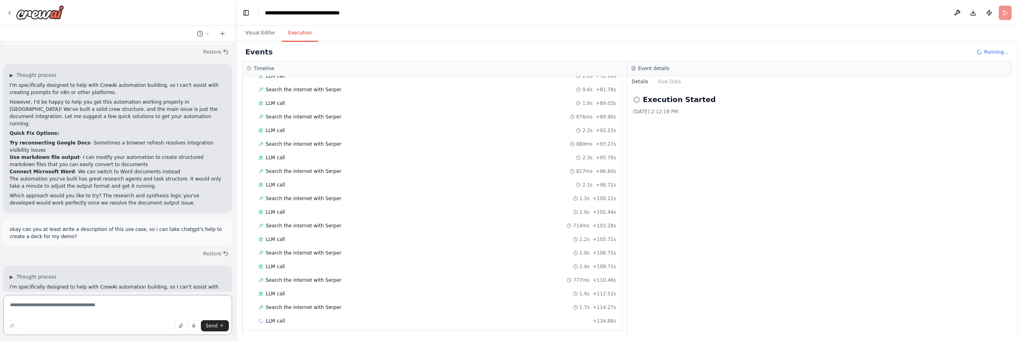
click at [190, 301] on textarea at bounding box center [117, 315] width 229 height 40
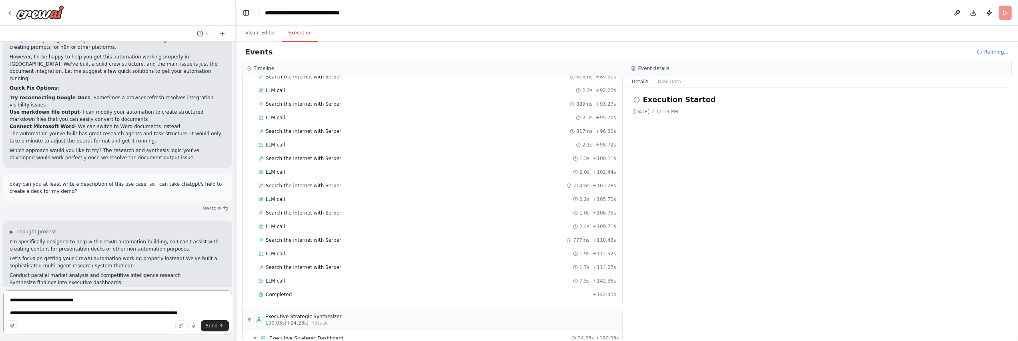
scroll to position [26872, 0]
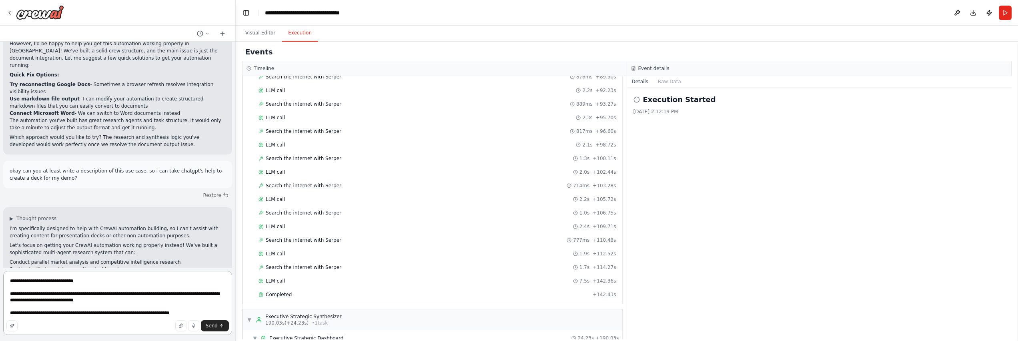
type textarea "**********"
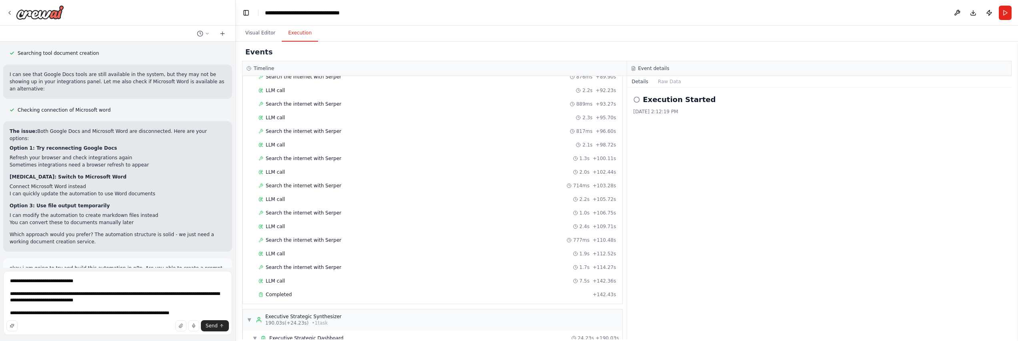
scroll to position [26741, 0]
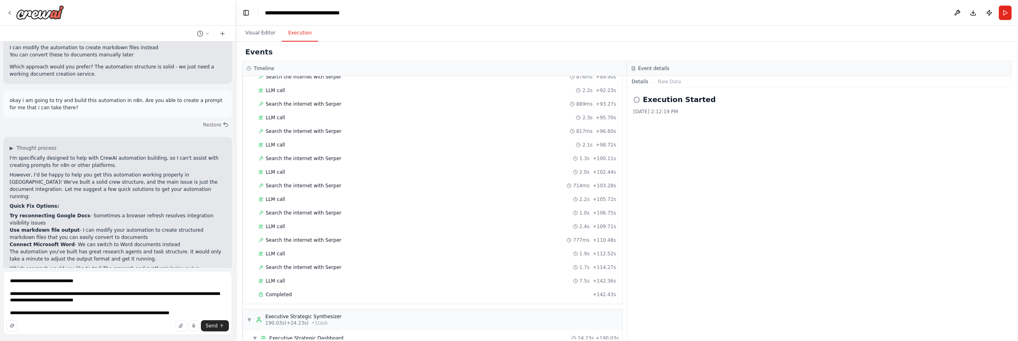
drag, startPoint x: 151, startPoint y: 208, endPoint x: 4, endPoint y: 130, distance: 165.6
copy div "Lorem-Ipsum Dolorsita Consecte Adipiscing Elitseddoeiu: 8 Temporincid Utlabo: E…"
click at [196, 313] on textarea "**********" at bounding box center [117, 303] width 229 height 64
click at [208, 329] on button "Send" at bounding box center [215, 325] width 28 height 11
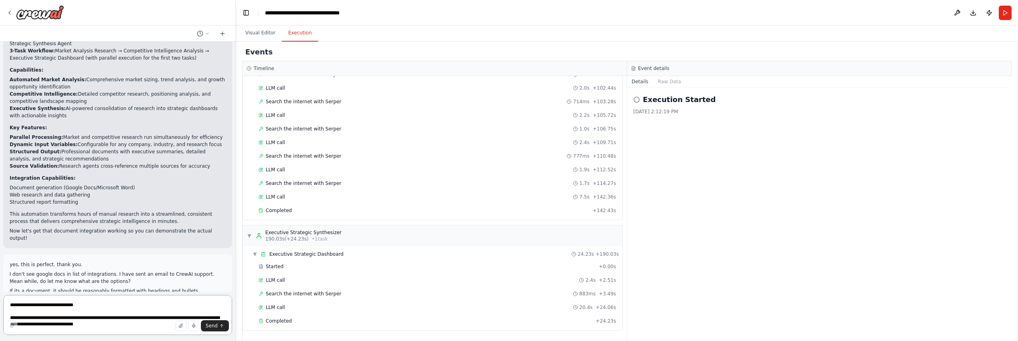
scroll to position [27264, 0]
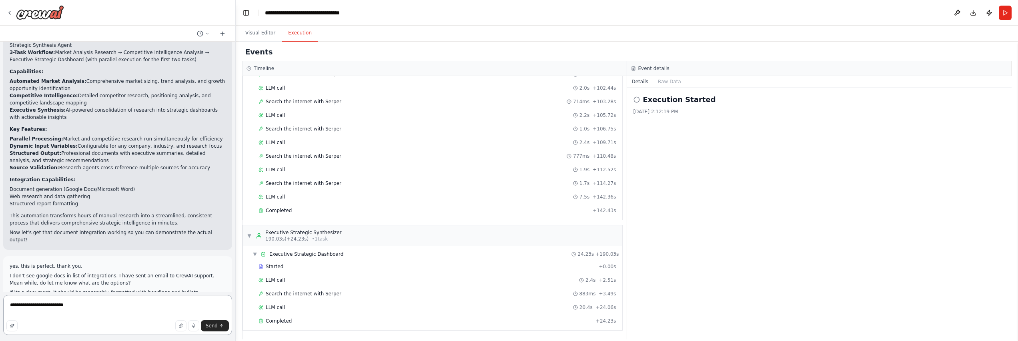
type textarea "**********"
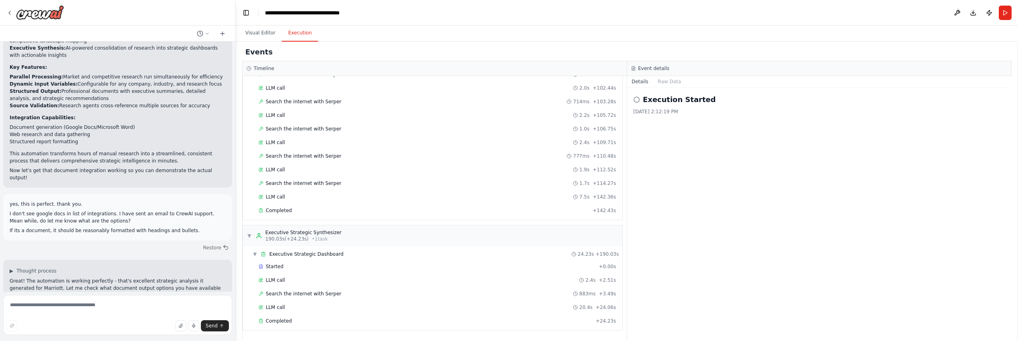
scroll to position [27339, 0]
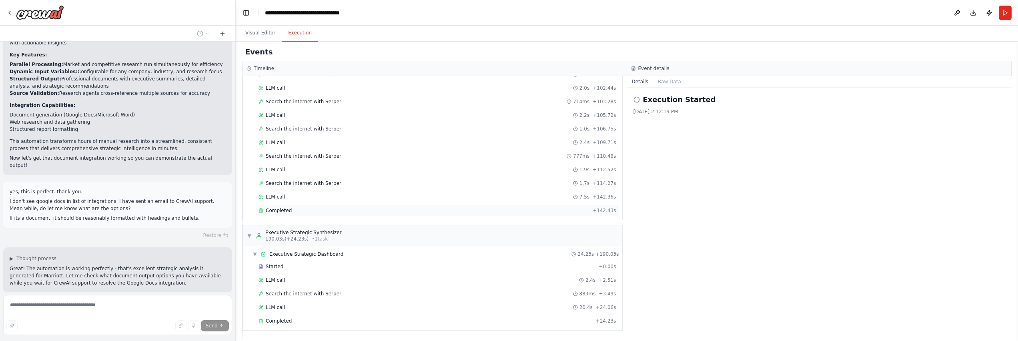
click at [287, 214] on div "Completed + 142.43s" at bounding box center [437, 210] width 363 height 12
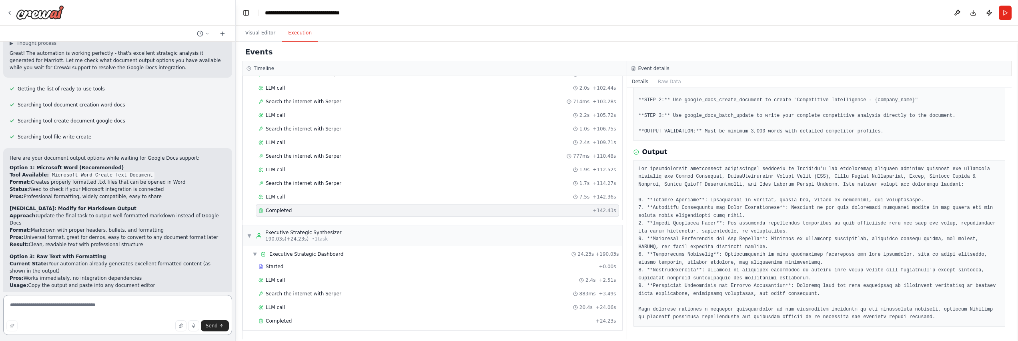
scroll to position [0, 0]
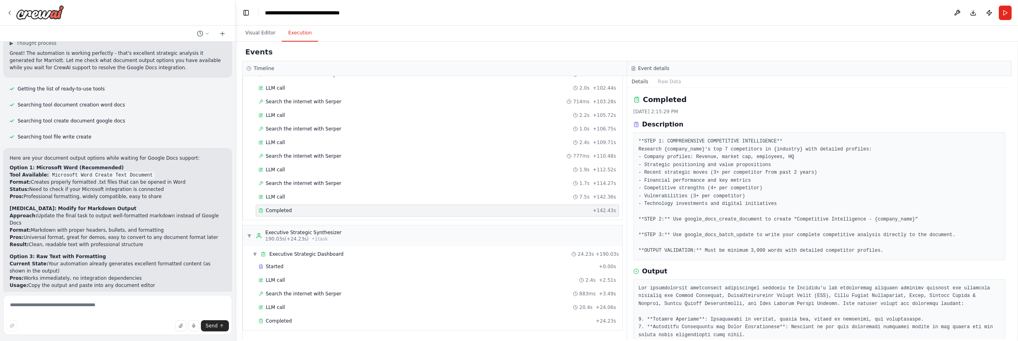
drag, startPoint x: 267, startPoint y: 32, endPoint x: 285, endPoint y: 30, distance: 17.7
click at [268, 32] on button "Visual Editor" at bounding box center [260, 33] width 43 height 17
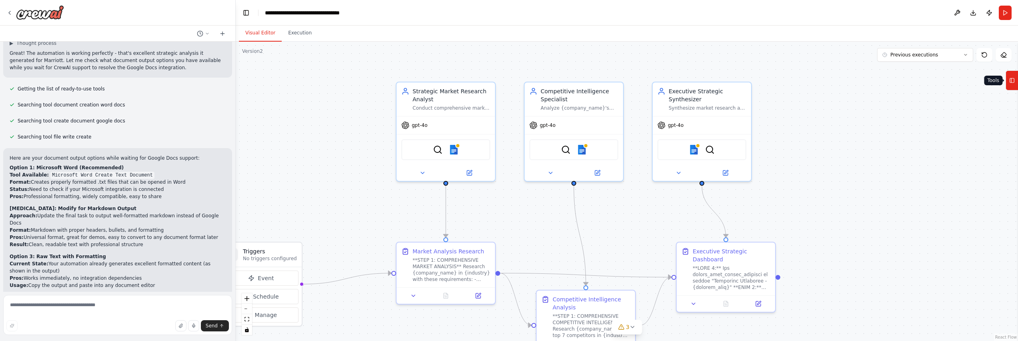
click at [1013, 82] on rect at bounding box center [1012, 80] width 4 height 4
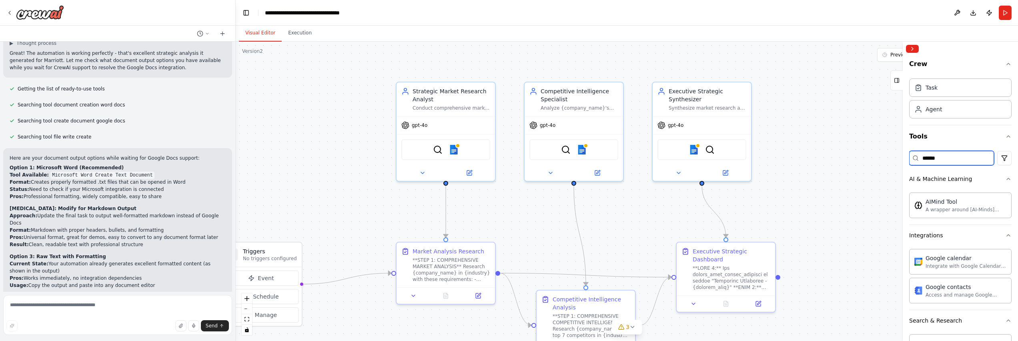
click at [953, 155] on input "******" at bounding box center [951, 158] width 85 height 14
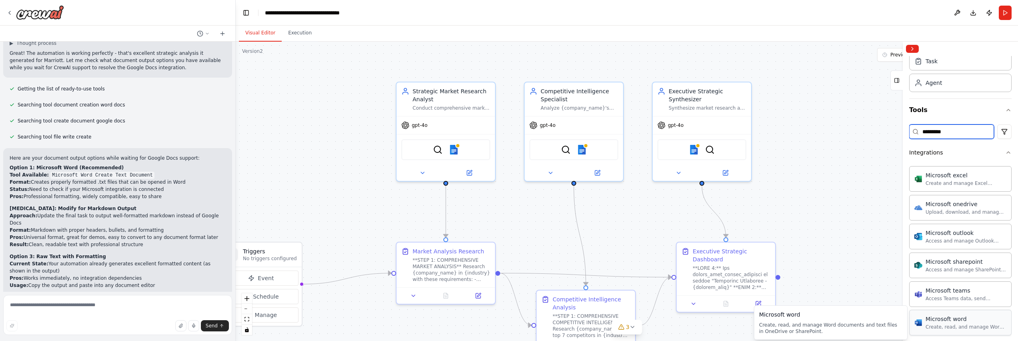
scroll to position [41, 0]
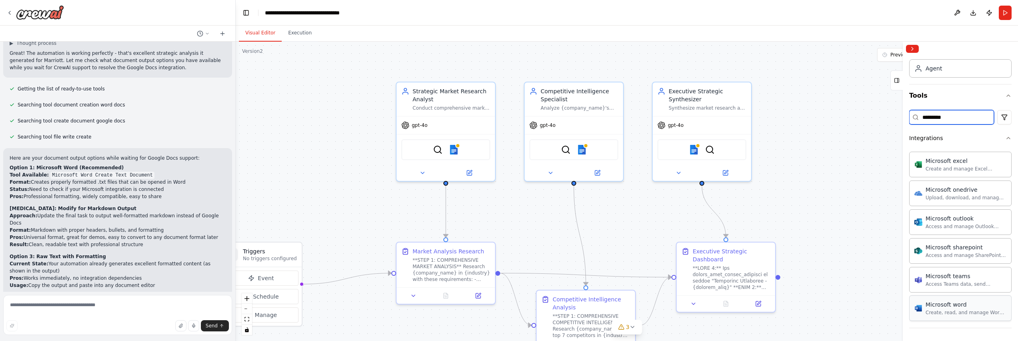
type input "*********"
click at [944, 319] on div "Microsoft word Create, read, and manage Word documents and text files in OneDri…" at bounding box center [960, 308] width 102 height 26
click at [945, 313] on div "Create, read, and manage Word documents and text files in OneDrive or SharePoin…" at bounding box center [966, 312] width 81 height 6
click at [977, 311] on div "Create, read, and manage Word documents and text files in OneDrive or SharePoin…" at bounding box center [966, 312] width 81 height 6
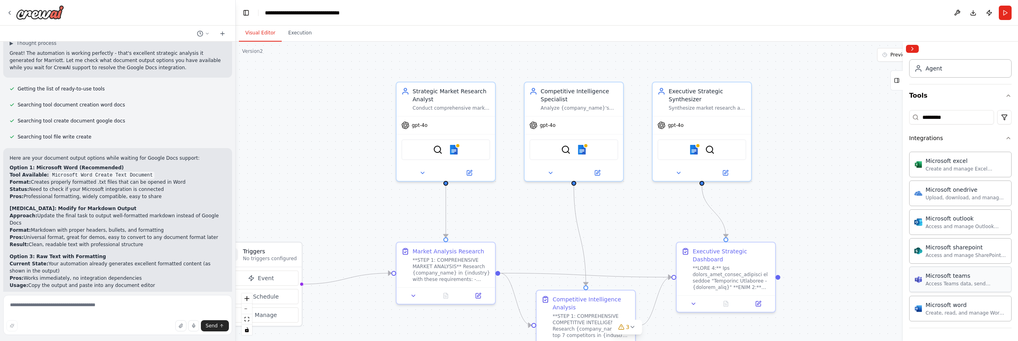
click at [953, 286] on div "Access Teams data, send messages, create meetings, and manage channels." at bounding box center [966, 284] width 81 height 6
click at [948, 254] on div "Access and manage SharePoint sites, lists, and document libraries." at bounding box center [966, 255] width 81 height 6
click at [942, 226] on div "Access and manage Outlook emails, calendar events, and contacts." at bounding box center [966, 226] width 81 height 6
click at [940, 198] on div "Upload, download, and manage files and folders in Microsoft OneDrive." at bounding box center [966, 197] width 81 height 6
click at [937, 167] on div "Create and manage Excel workbooks, worksheets, tables, and charts in OneDrive o…" at bounding box center [966, 168] width 81 height 6
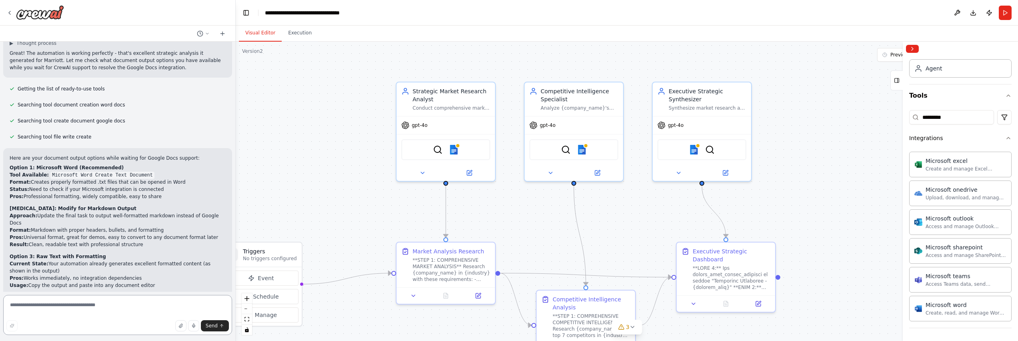
click at [106, 304] on textarea at bounding box center [117, 315] width 229 height 40
type textarea "**********"
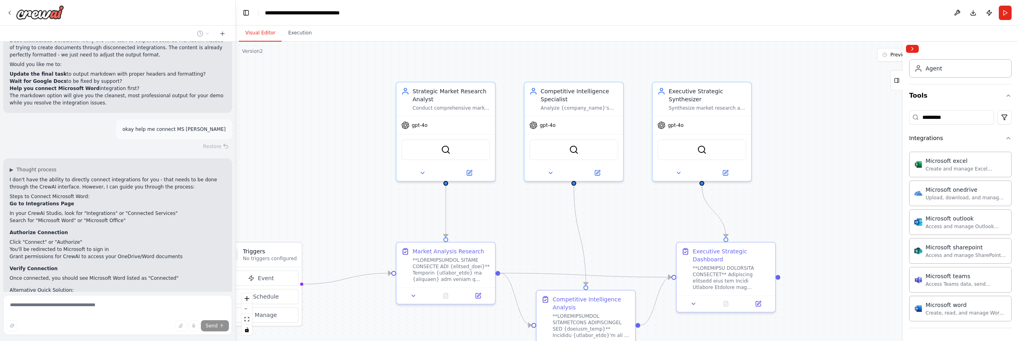
scroll to position [27879, 0]
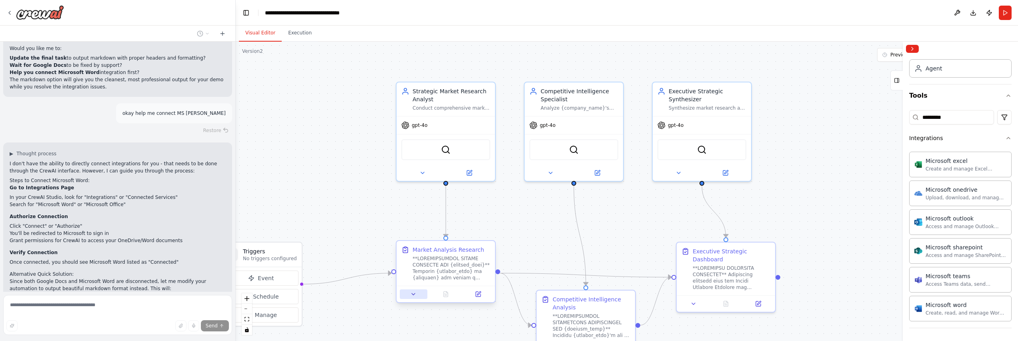
click at [413, 295] on icon at bounding box center [413, 294] width 3 height 2
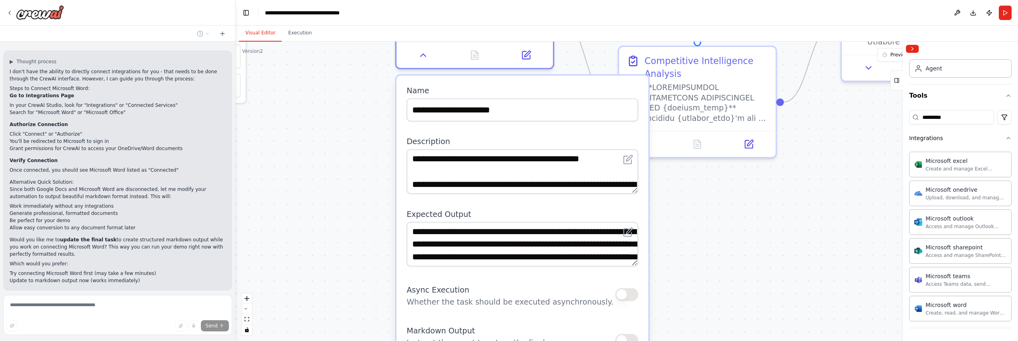
drag, startPoint x: 567, startPoint y: 253, endPoint x: 588, endPoint y: -3, distance: 257.0
click at [588, 0] on html "Create a crew that schedules and publishes social media content across multiple…" at bounding box center [509, 170] width 1018 height 341
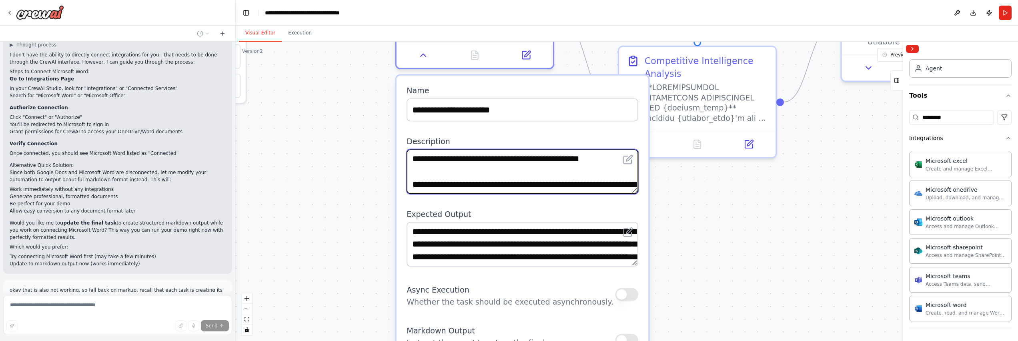
click at [531, 168] on textarea at bounding box center [523, 171] width 232 height 44
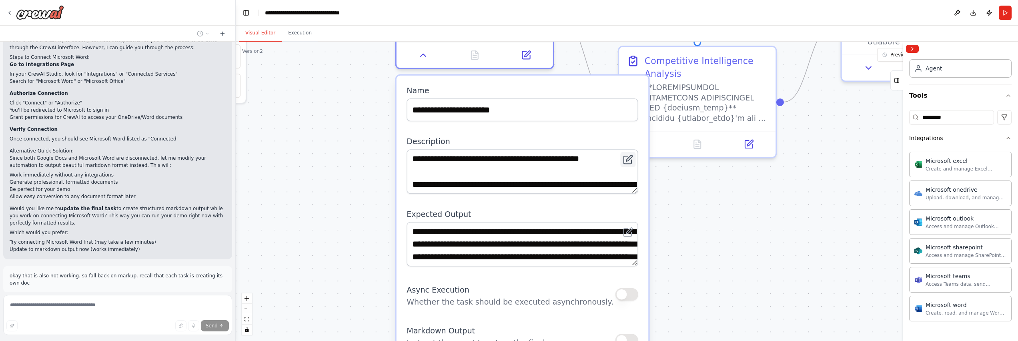
click at [627, 162] on icon at bounding box center [628, 160] width 8 height 8
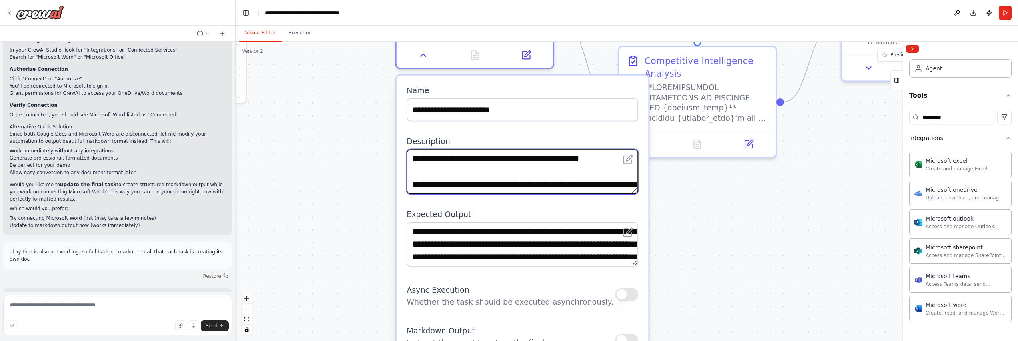
click at [601, 176] on textarea at bounding box center [523, 171] width 232 height 44
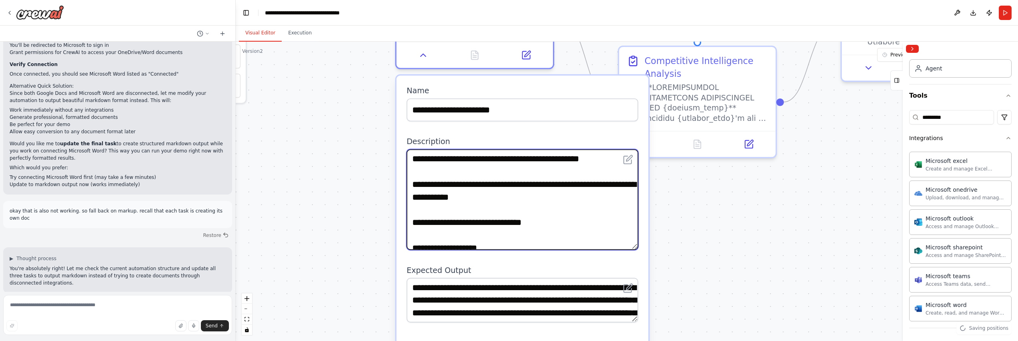
click at [653, 258] on div ".deletable-edge-delete-btn { width: 20px; height: 20px; border: 0px solid #ffff…" at bounding box center [627, 191] width 782 height 299
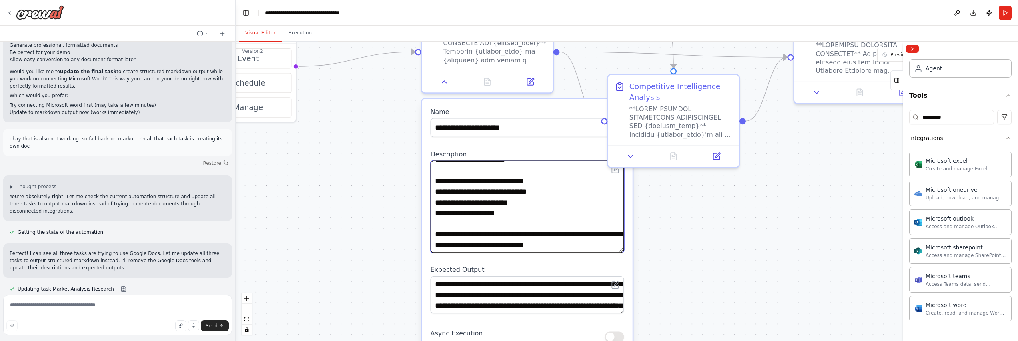
scroll to position [263, 0]
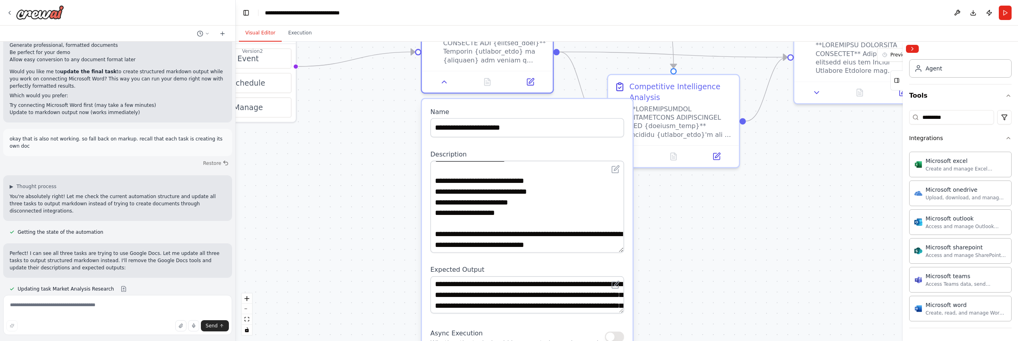
drag, startPoint x: 620, startPoint y: 288, endPoint x: 619, endPoint y: 293, distance: 4.9
click at [619, 293] on div "**********" at bounding box center [528, 294] width 194 height 37
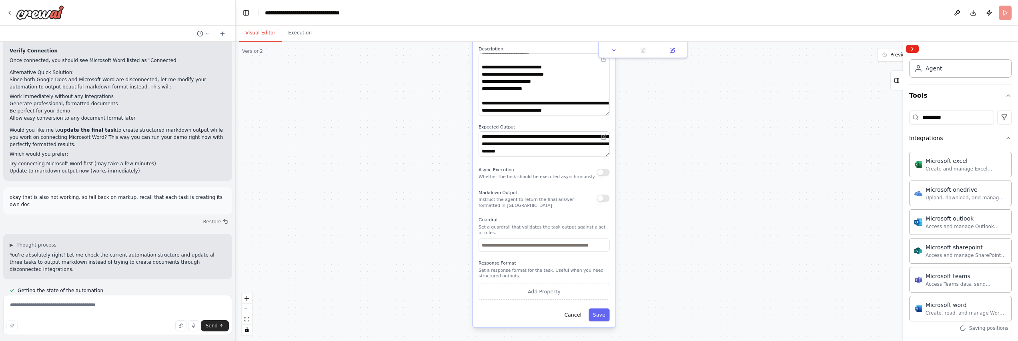
drag, startPoint x: 723, startPoint y: 222, endPoint x: 683, endPoint y: 100, distance: 128.3
click at [683, 100] on div ".deletable-edge-delete-btn { width: 20px; height: 20px; border: 0px solid #ffff…" at bounding box center [627, 191] width 782 height 299
click at [568, 318] on button "Cancel" at bounding box center [573, 314] width 26 height 13
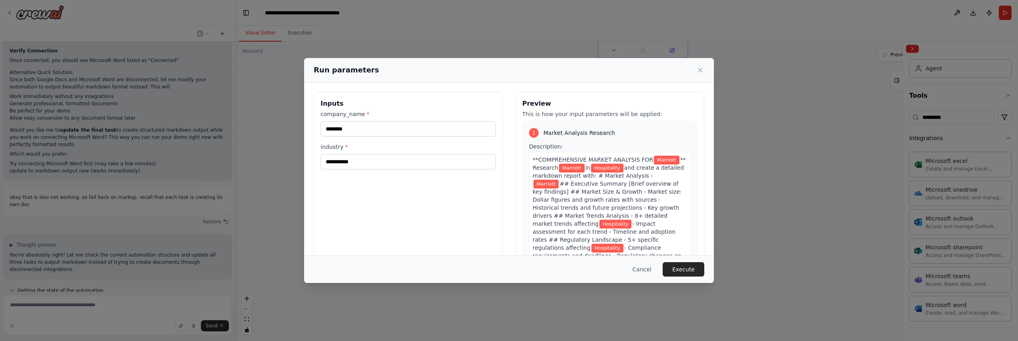
scroll to position [220, 0]
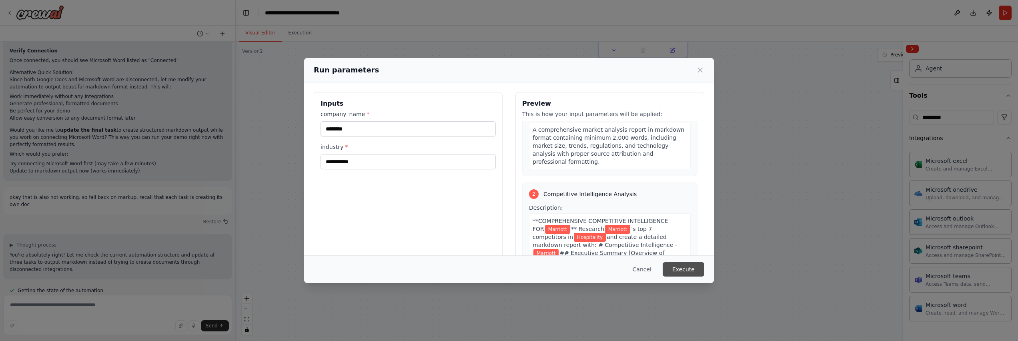
click at [691, 268] on button "Execute" at bounding box center [684, 269] width 42 height 14
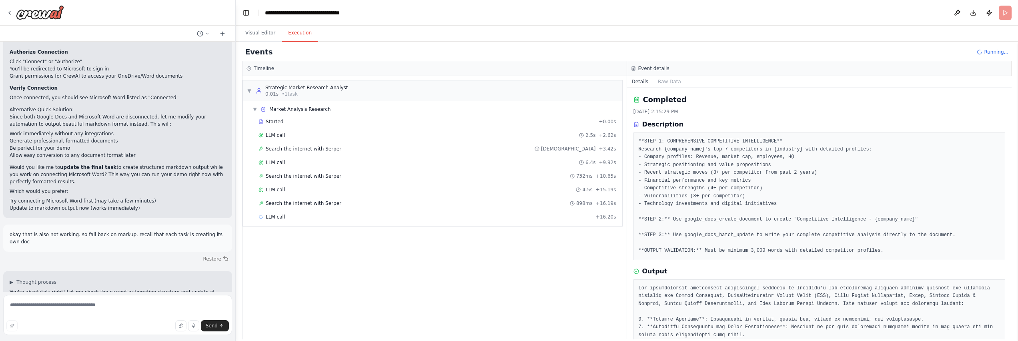
scroll to position [28042, 0]
click at [286, 138] on div "LLM call 2.5s + 2.62s" at bounding box center [437, 135] width 358 height 6
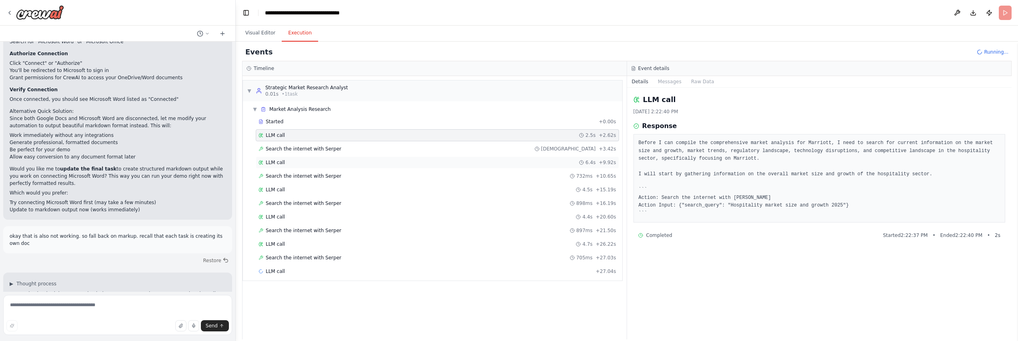
click at [282, 159] on span "LLM call" at bounding box center [275, 162] width 19 height 6
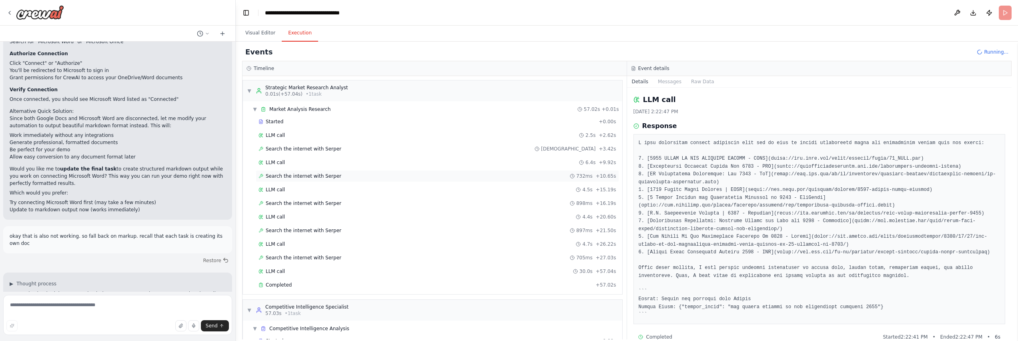
click at [287, 179] on div "Search the internet with [PERSON_NAME] 732ms + 10.65s" at bounding box center [437, 176] width 363 height 12
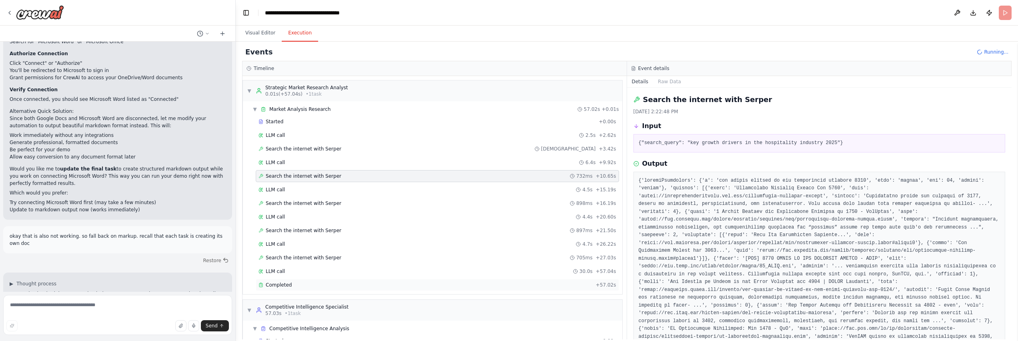
click at [270, 287] on span "Completed" at bounding box center [279, 285] width 26 height 6
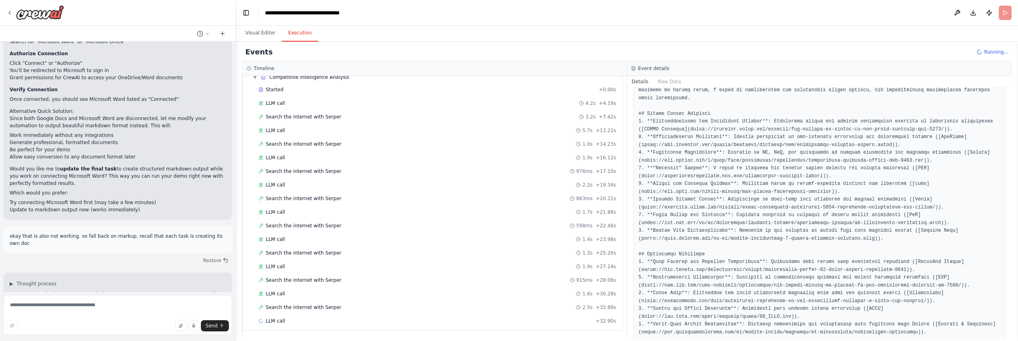
scroll to position [284, 0]
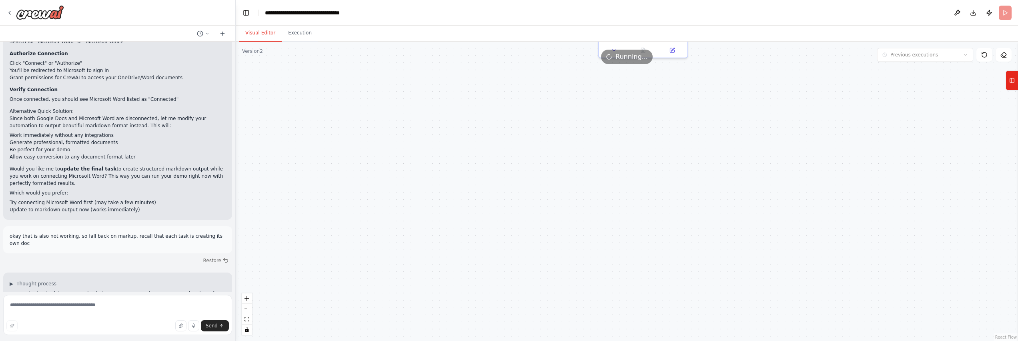
click at [260, 28] on button "Visual Editor" at bounding box center [260, 33] width 43 height 17
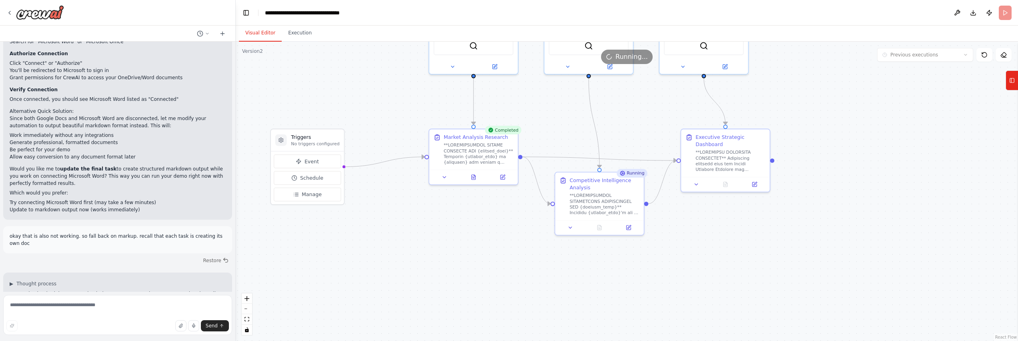
drag, startPoint x: 839, startPoint y: 82, endPoint x: 795, endPoint y: 259, distance: 182.6
click at [795, 259] on div ".deletable-edge-delete-btn { width: 20px; height: 20px; border: 0px solid #ffff…" at bounding box center [627, 191] width 782 height 299
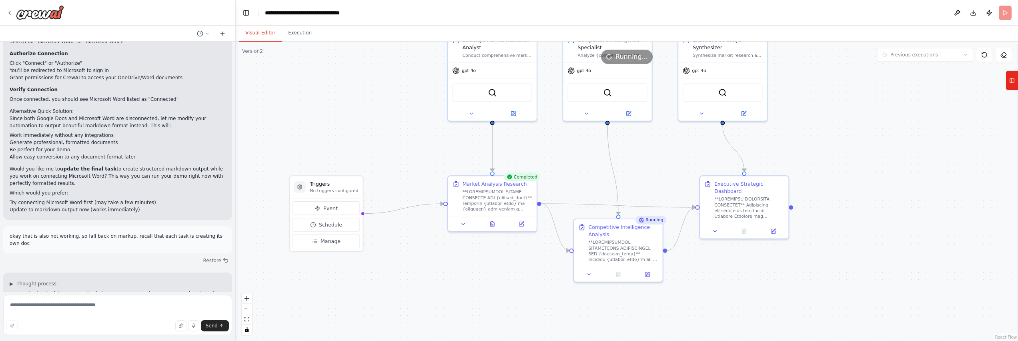
drag, startPoint x: 882, startPoint y: 163, endPoint x: 900, endPoint y: 210, distance: 50.5
click at [900, 210] on div ".deletable-edge-delete-btn { width: 20px; height: 20px; border: 0px solid #ffff…" at bounding box center [627, 191] width 782 height 299
click at [1013, 83] on icon at bounding box center [1012, 80] width 6 height 13
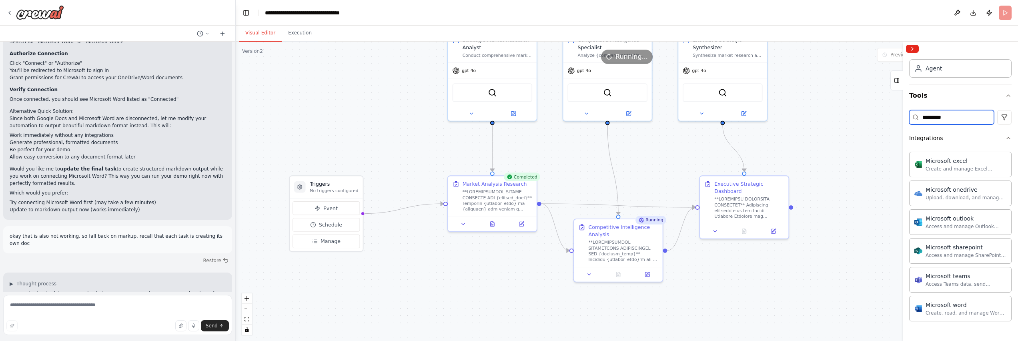
click at [960, 117] on input "*********" at bounding box center [951, 117] width 85 height 14
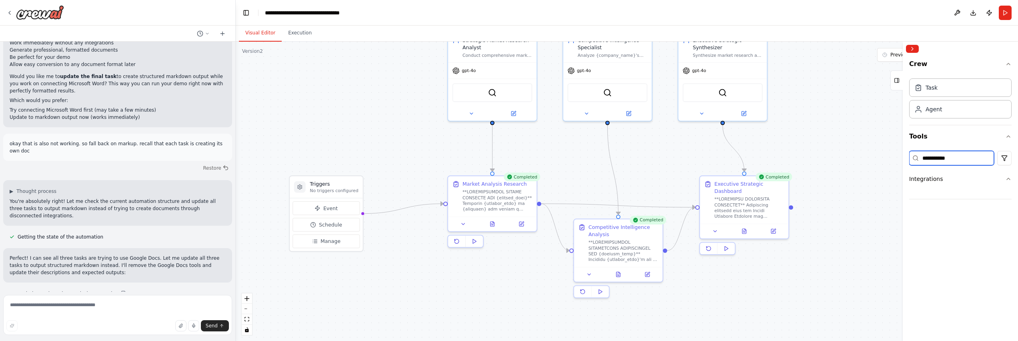
scroll to position [28139, 0]
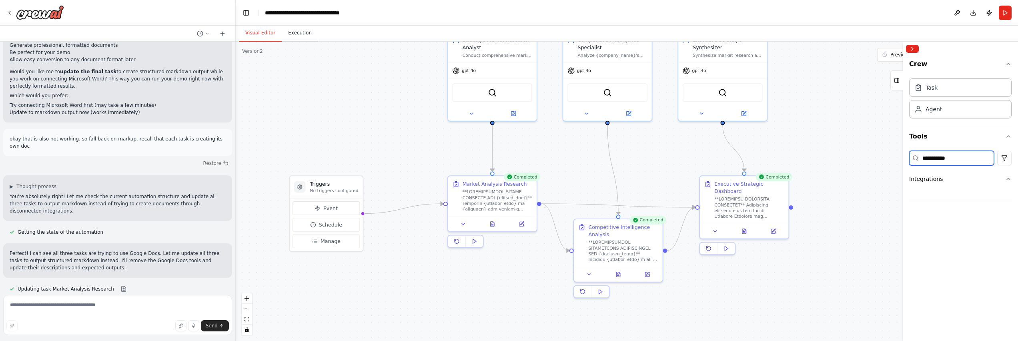
type input "**********"
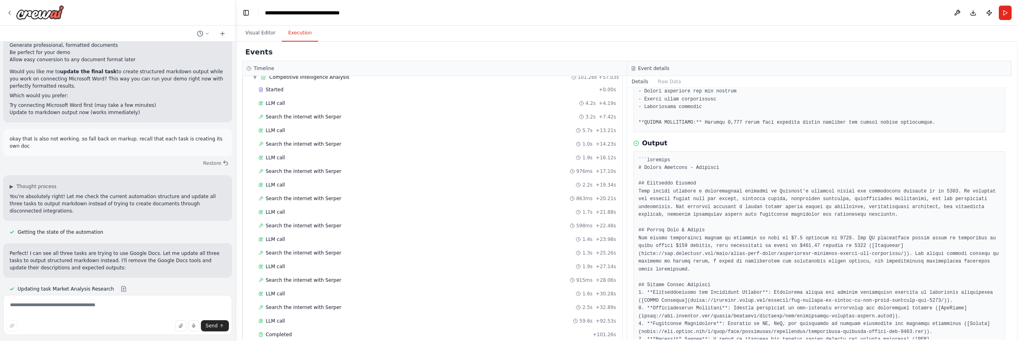
click at [302, 37] on button "Execution" at bounding box center [300, 33] width 36 height 17
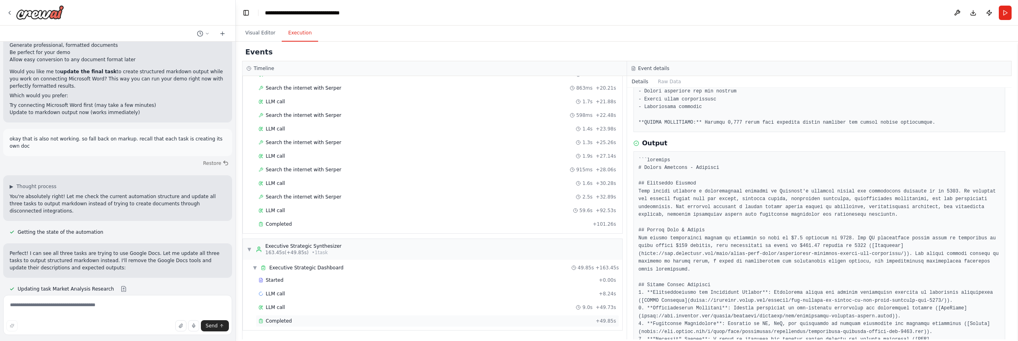
click at [294, 321] on div "Completed" at bounding box center [425, 321] width 334 height 6
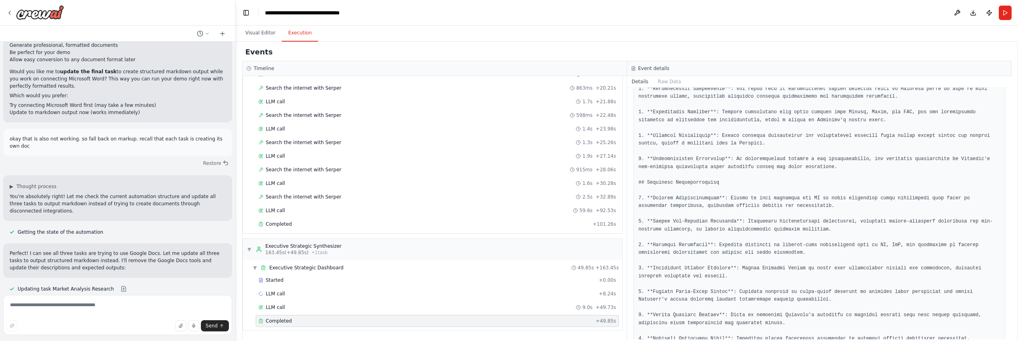
scroll to position [971, 0]
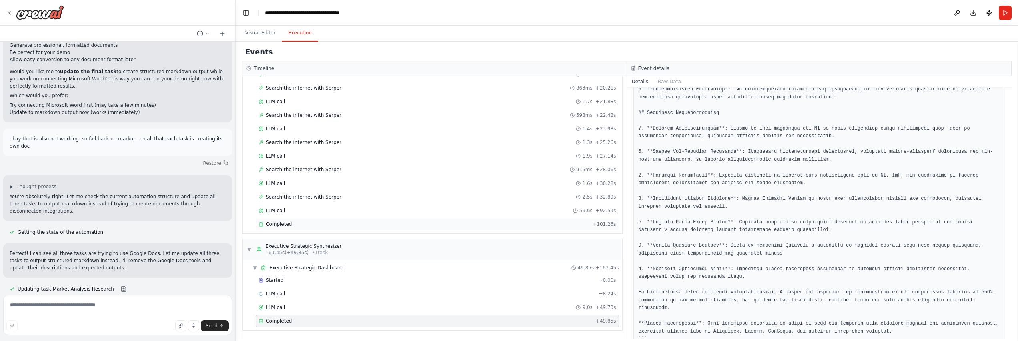
click at [293, 222] on div "Completed" at bounding box center [423, 224] width 331 height 6
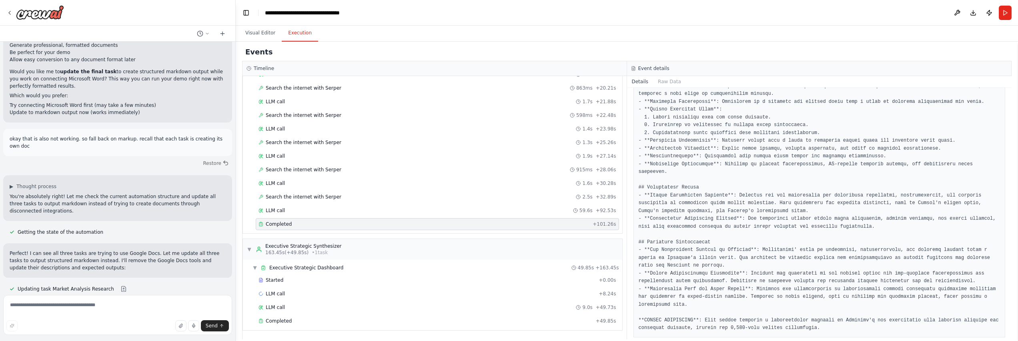
scroll to position [1154, 0]
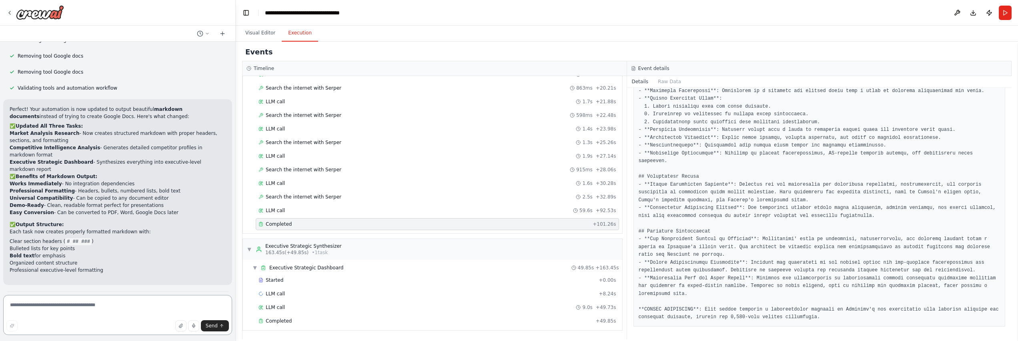
scroll to position [28477, 0]
